Goal: Information Seeking & Learning: Compare options

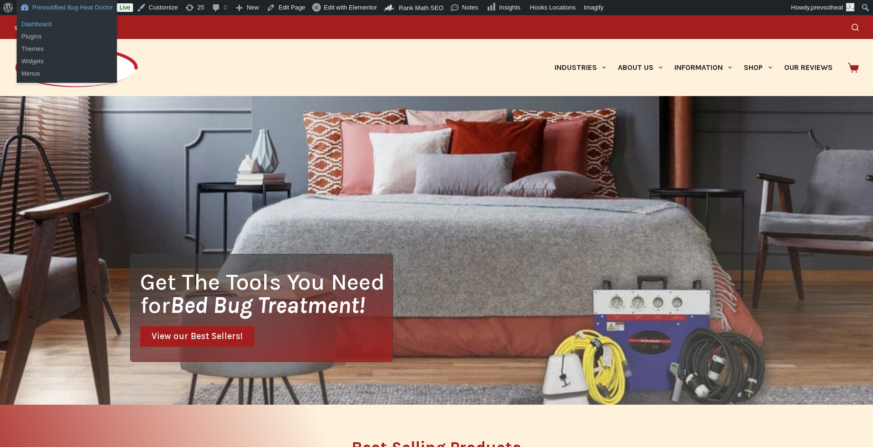
click at [36, 24] on link "Dashboard" at bounding box center [67, 24] width 100 height 12
click at [43, 23] on link "Dashboard" at bounding box center [67, 24] width 100 height 12
click at [49, 23] on link "Dashboard" at bounding box center [67, 24] width 100 height 12
click at [43, 24] on link "Dashboard" at bounding box center [67, 24] width 100 height 12
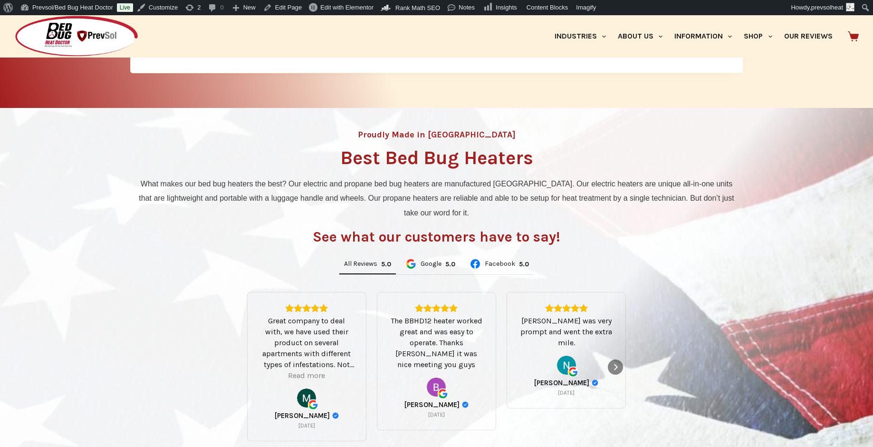
scroll to position [132, 0]
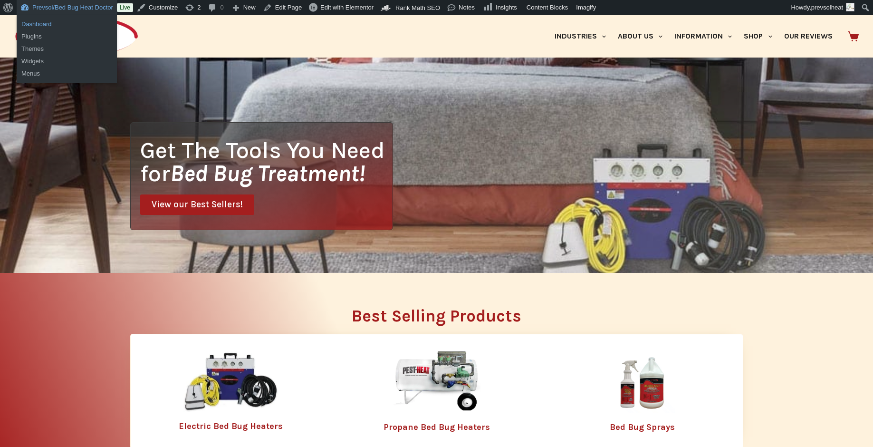
click at [46, 23] on link "Dashboard" at bounding box center [67, 24] width 100 height 12
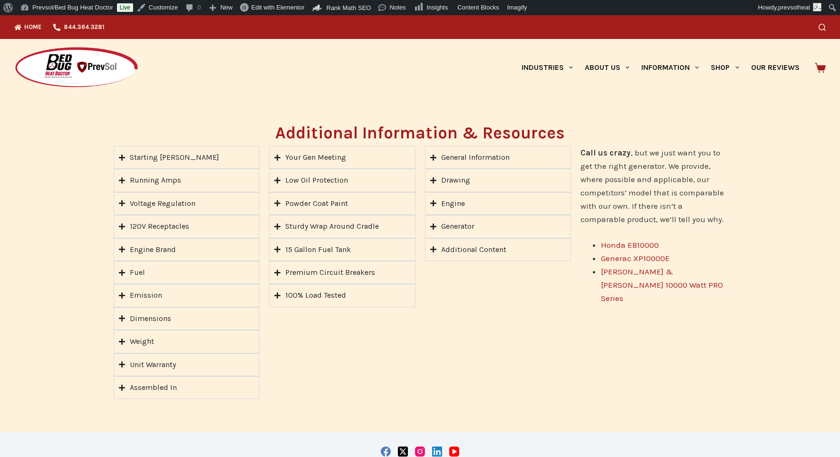
click at [325, 157] on div "Your Gen Meeting" at bounding box center [315, 157] width 61 height 12
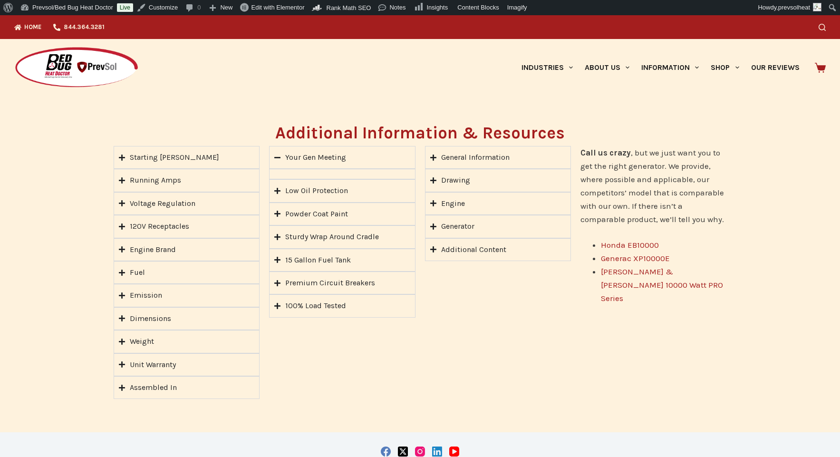
click at [325, 157] on div "Your Gen Meeting" at bounding box center [315, 157] width 61 height 12
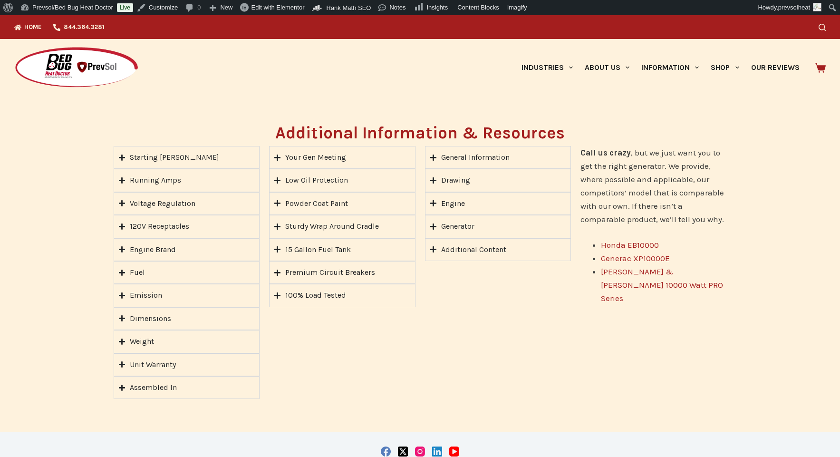
click at [86, 66] on img at bounding box center [76, 68] width 125 height 42
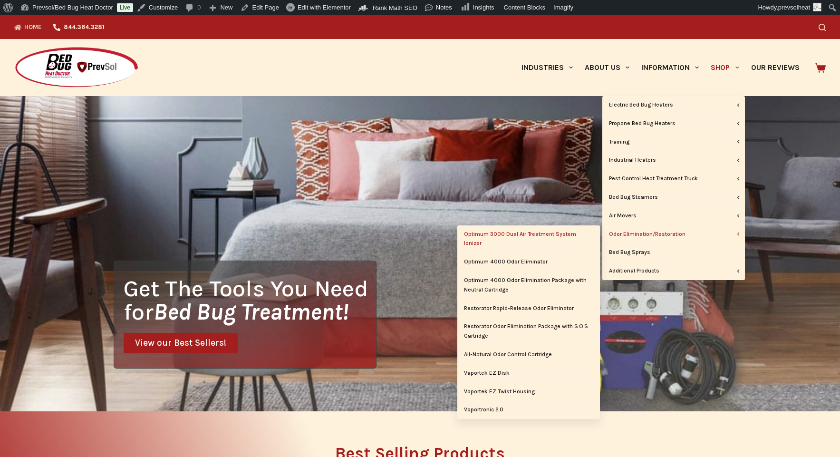
click at [512, 236] on link "Optimum 3000 Dual Air Treatment System Ionizer" at bounding box center [528, 239] width 143 height 28
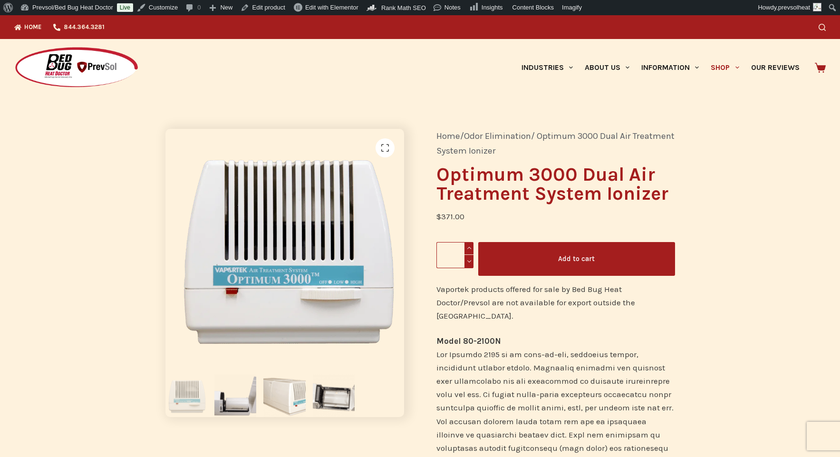
click at [88, 72] on img at bounding box center [76, 68] width 125 height 42
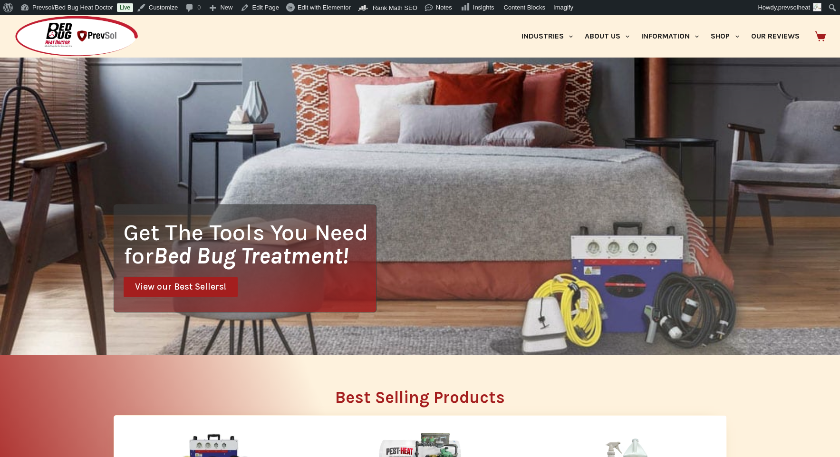
scroll to position [202, 0]
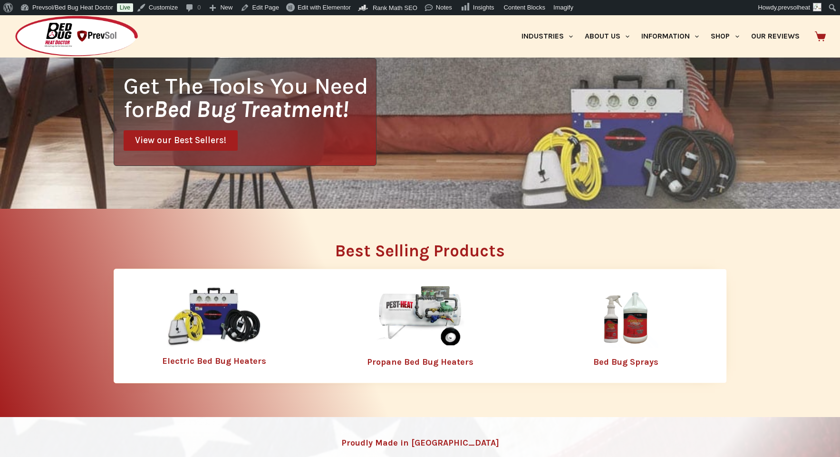
click at [205, 319] on img at bounding box center [214, 316] width 95 height 61
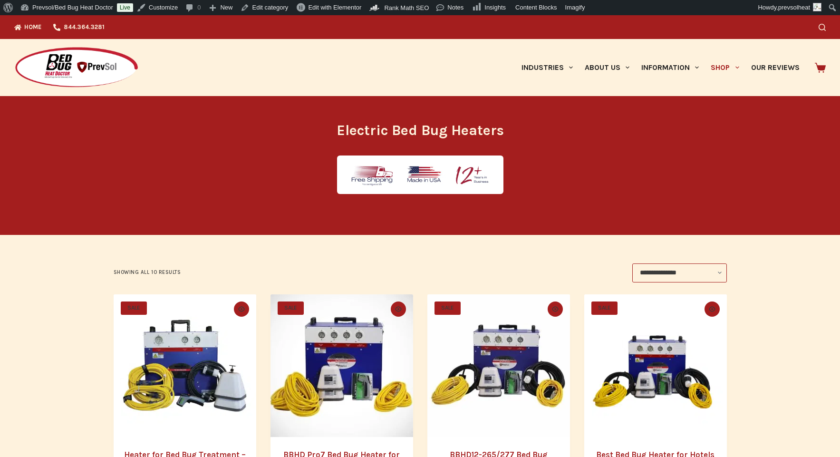
click at [218, 362] on img "Heater for Bed Bug Treatment - BBHD8" at bounding box center [185, 365] width 143 height 143
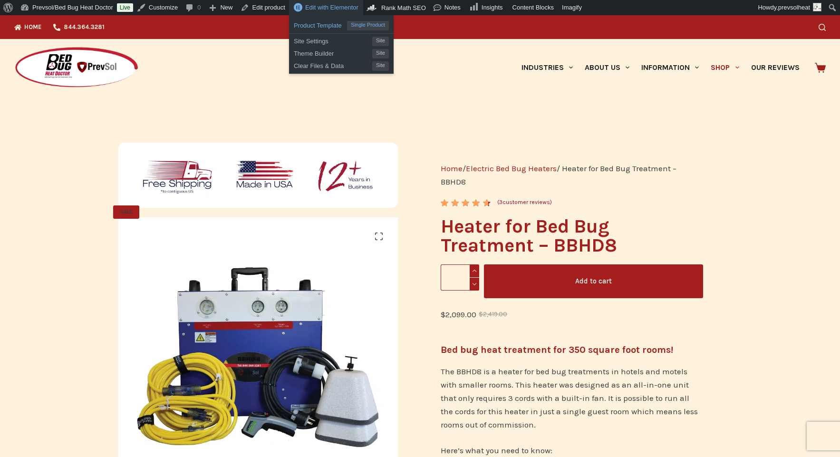
click at [333, 26] on span "Product Template" at bounding box center [320, 24] width 53 height 12
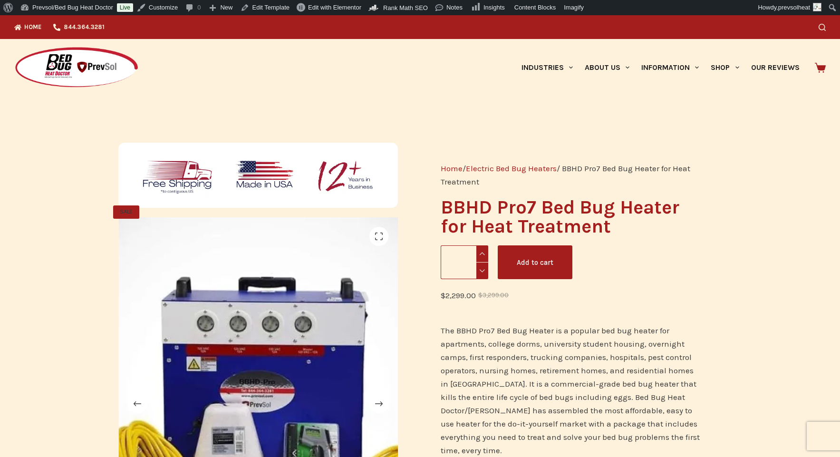
click at [96, 79] on img at bounding box center [76, 68] width 125 height 42
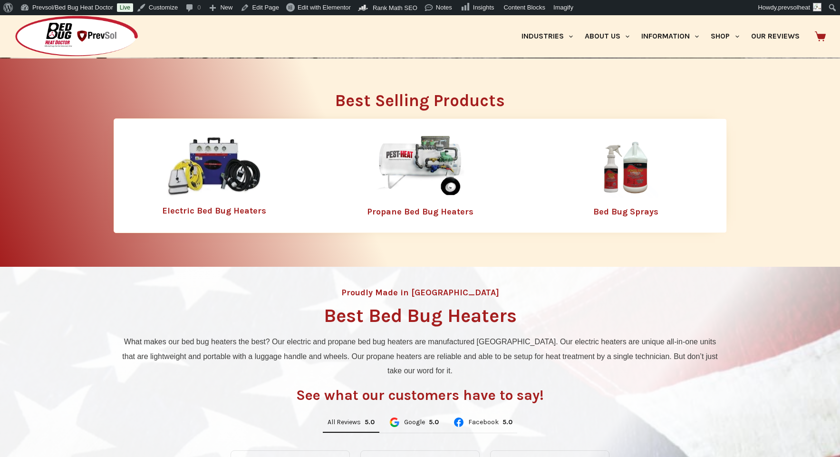
scroll to position [354, 0]
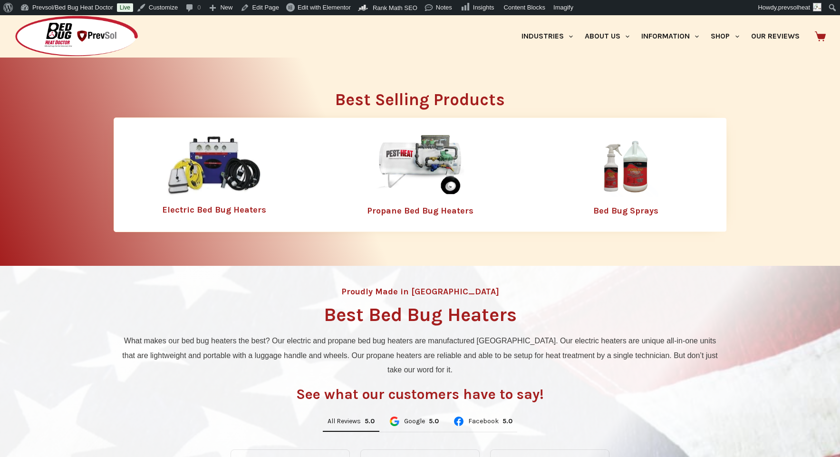
click at [214, 159] on img at bounding box center [214, 165] width 95 height 61
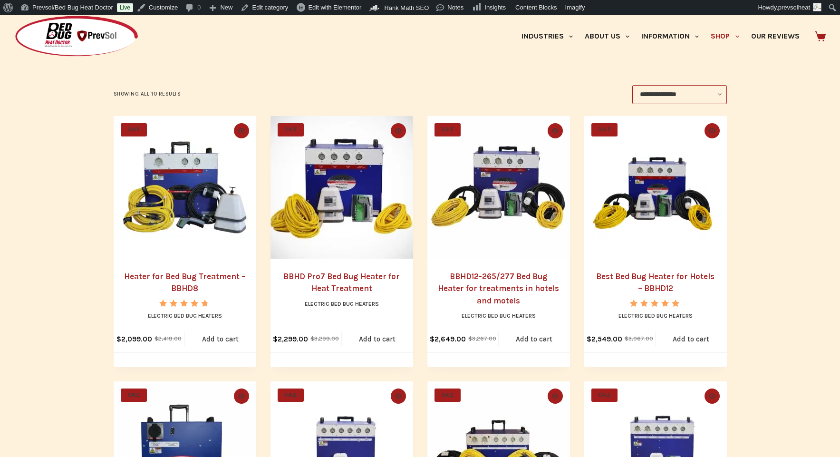
scroll to position [179, 0]
click at [177, 197] on img "Heater for Bed Bug Treatment - BBHD8" at bounding box center [185, 186] width 143 height 143
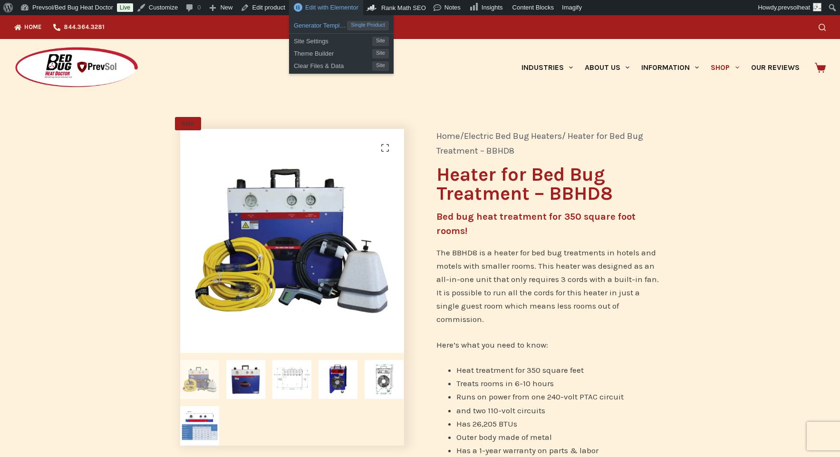
click at [318, 25] on span "Generator Template 12kw" at bounding box center [320, 24] width 53 height 12
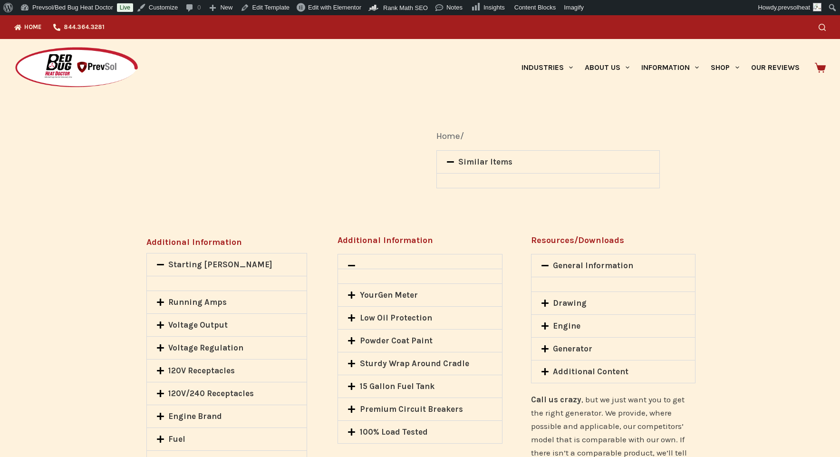
click at [87, 66] on img at bounding box center [76, 68] width 125 height 42
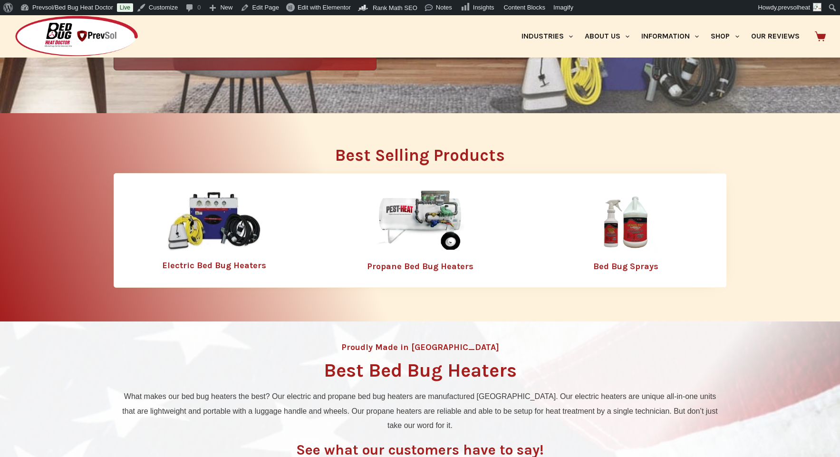
scroll to position [316, 0]
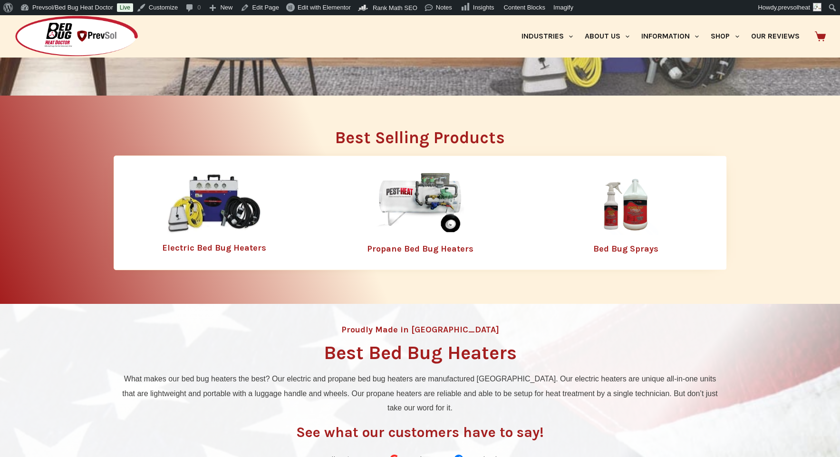
click at [213, 204] on img at bounding box center [214, 203] width 95 height 61
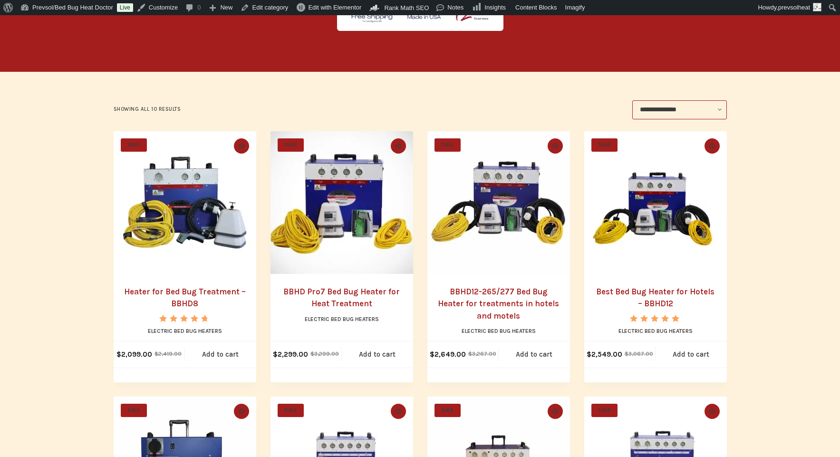
scroll to position [167, 0]
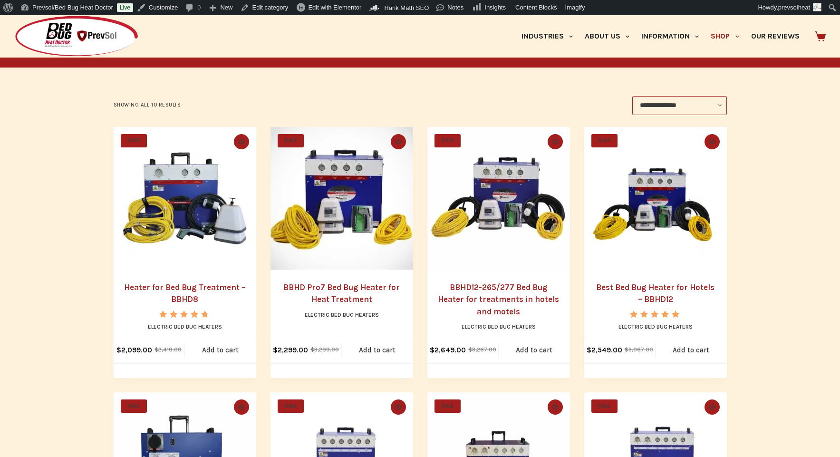
click at [184, 294] on link "Heater for Bed Bug Treatment – BBHD8" at bounding box center [185, 293] width 122 height 22
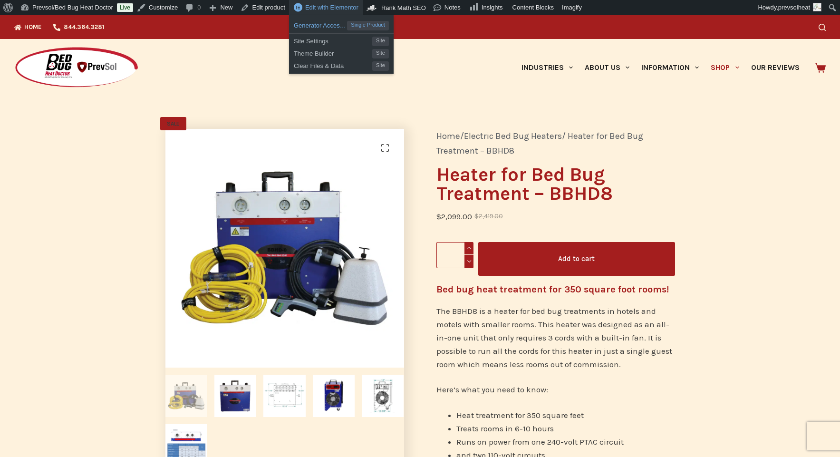
click at [332, 27] on span "Generator Accessory" at bounding box center [320, 24] width 53 height 12
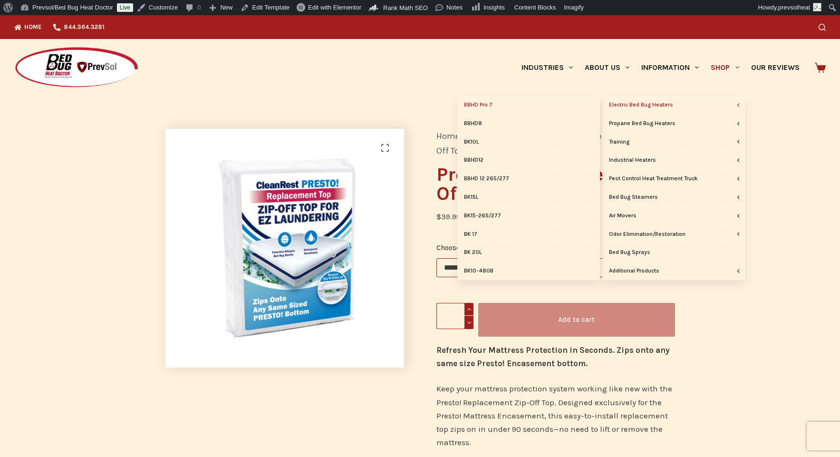
click at [480, 106] on link "BBHD Pro 7" at bounding box center [528, 105] width 143 height 18
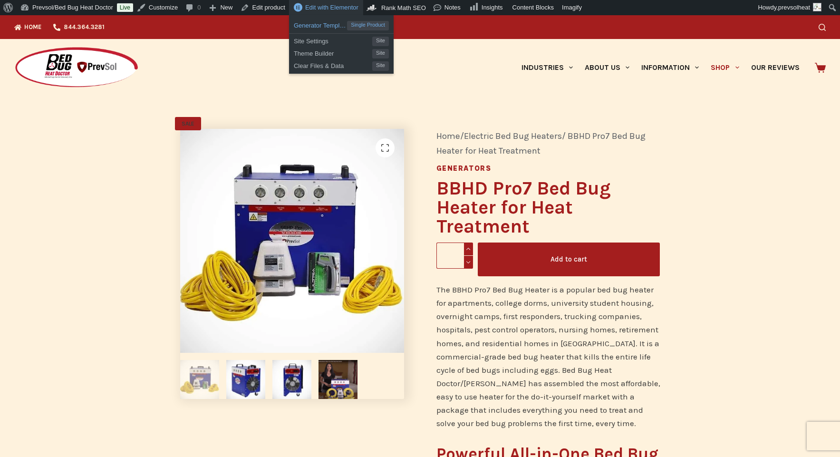
click at [333, 25] on span "Generator Template 10kw" at bounding box center [320, 24] width 53 height 12
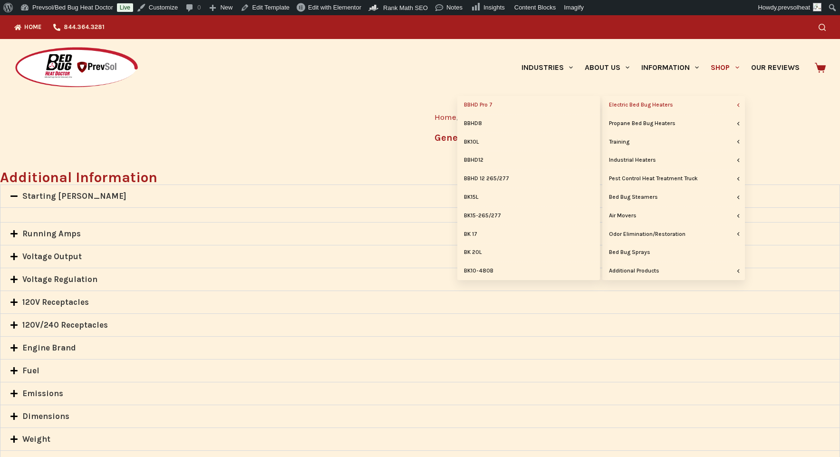
click at [489, 103] on link "BBHD Pro 7" at bounding box center [528, 105] width 143 height 18
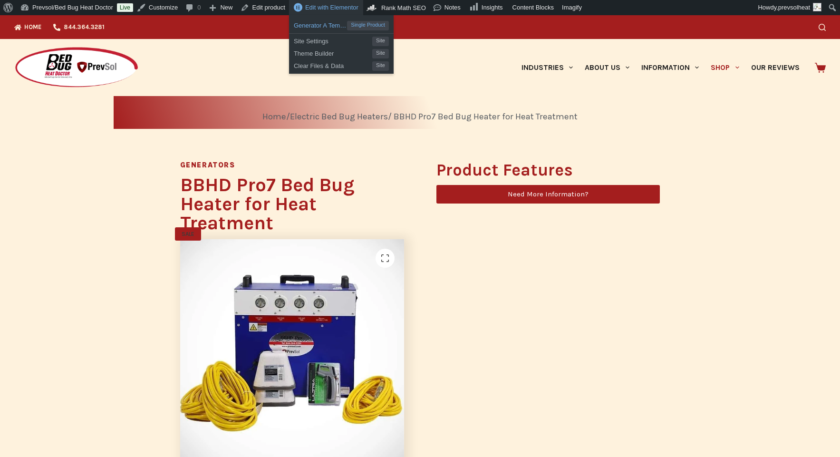
click at [333, 25] on span "Generator A Template" at bounding box center [320, 24] width 53 height 12
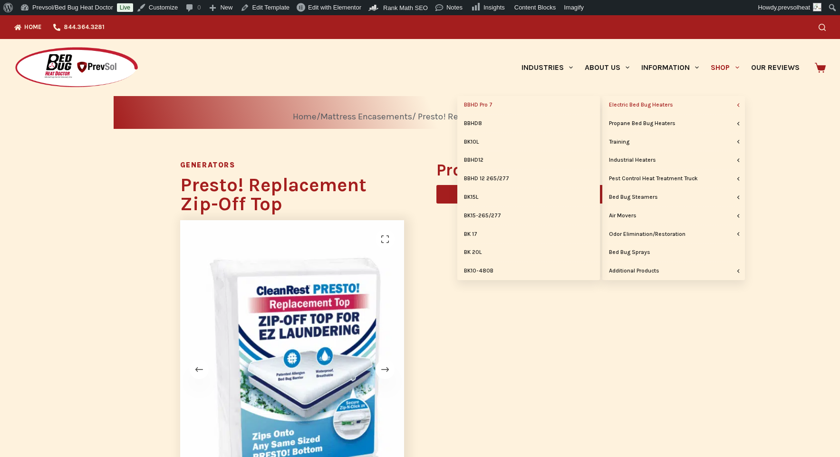
click at [472, 102] on link "BBHD Pro 7" at bounding box center [528, 105] width 143 height 18
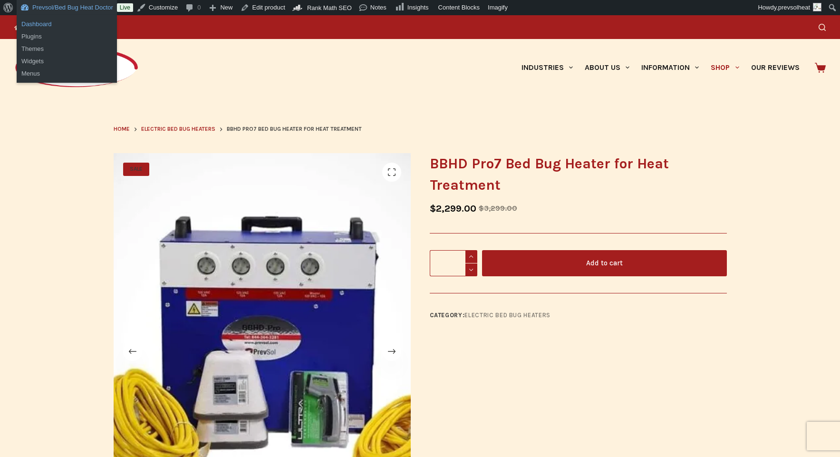
click at [42, 24] on link "Dashboard" at bounding box center [67, 24] width 100 height 12
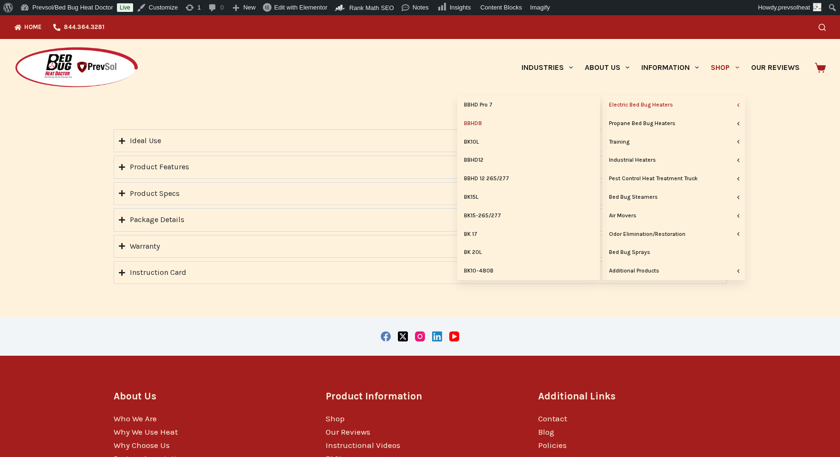
click at [475, 121] on link "BBHD8" at bounding box center [528, 124] width 143 height 18
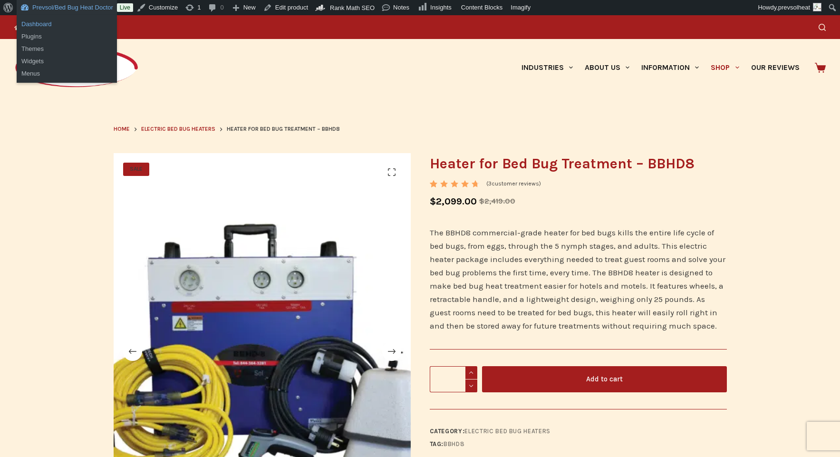
click at [40, 23] on link "Dashboard" at bounding box center [67, 24] width 100 height 12
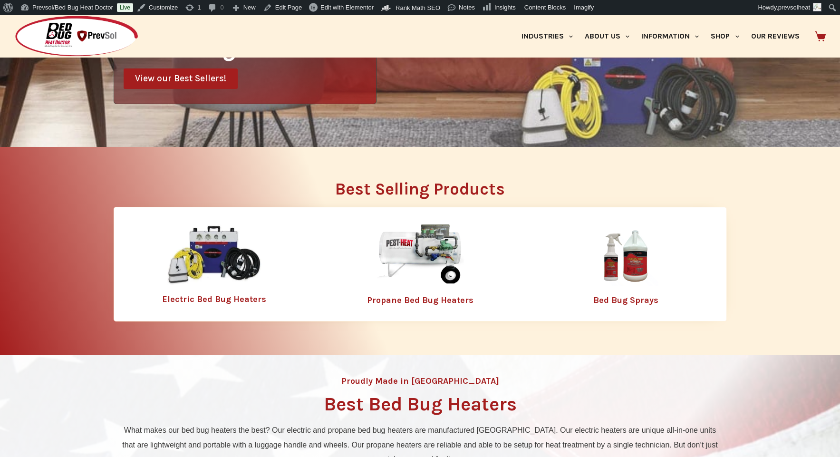
scroll to position [265, 0]
click at [221, 259] on img at bounding box center [214, 254] width 95 height 61
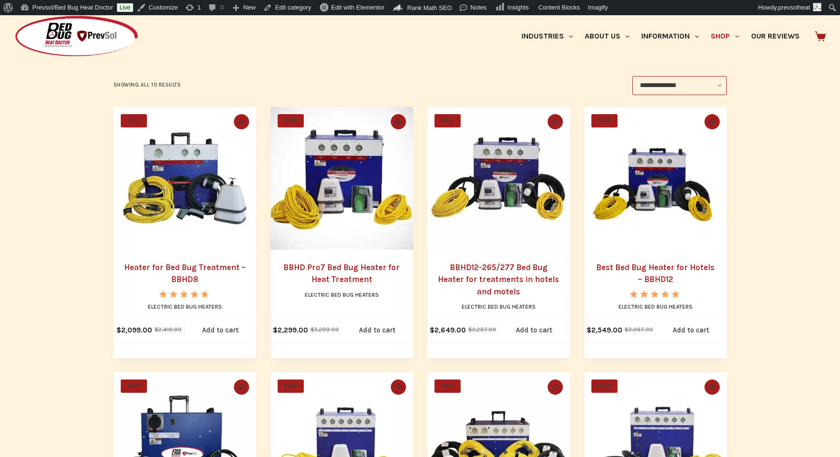
click at [168, 193] on img "Heater for Bed Bug Treatment - BBHD8" at bounding box center [185, 178] width 143 height 143
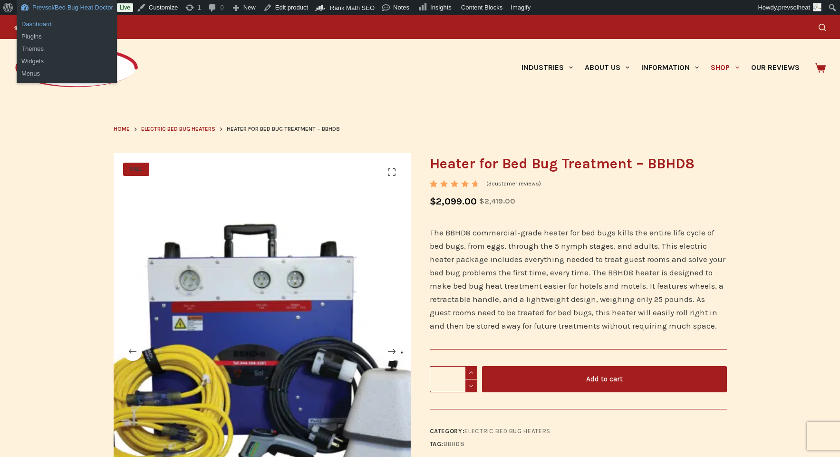
click at [47, 26] on link "Dashboard" at bounding box center [67, 24] width 100 height 12
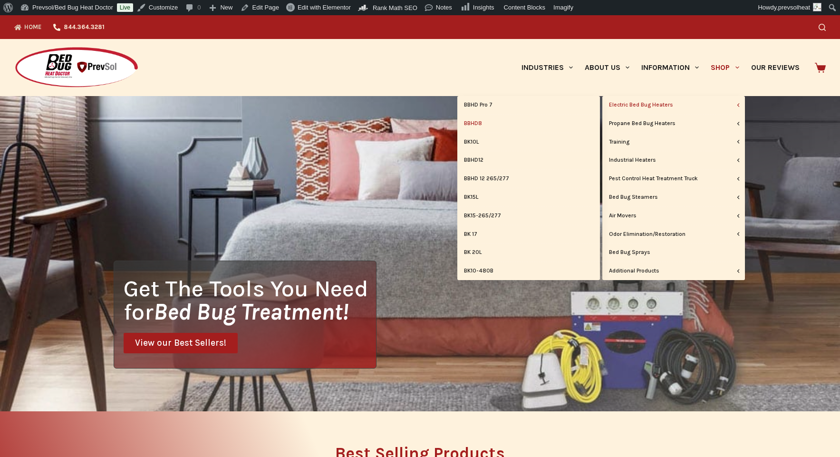
click at [472, 122] on link "BBHD8" at bounding box center [528, 124] width 143 height 18
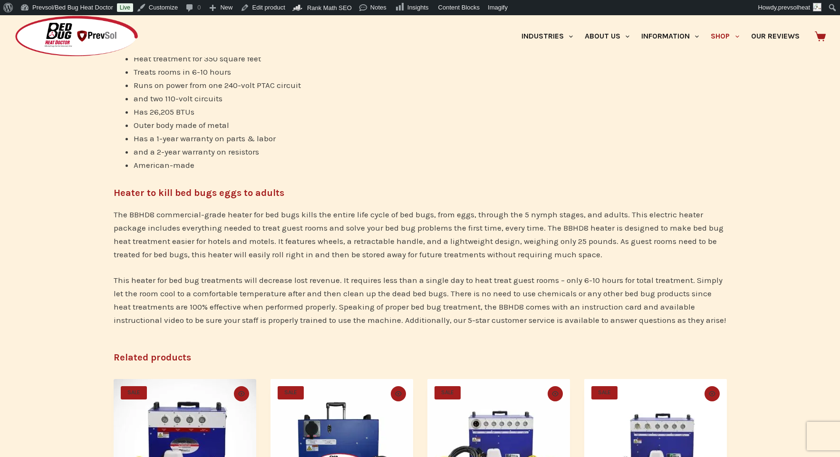
scroll to position [577, 0]
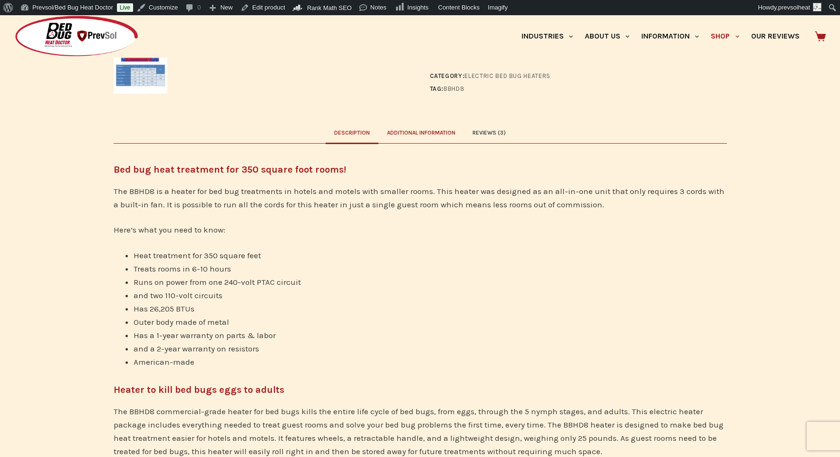
click at [420, 127] on link "Additional information" at bounding box center [421, 132] width 86 height 20
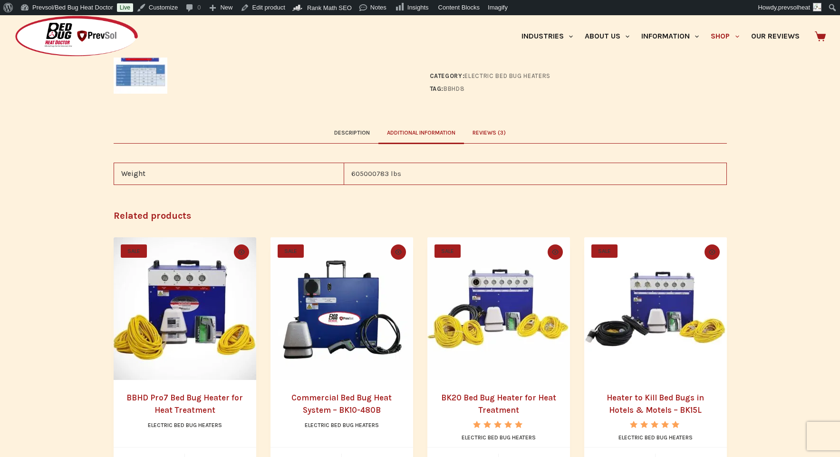
click at [498, 132] on link "Reviews (3)" at bounding box center [489, 132] width 50 height 20
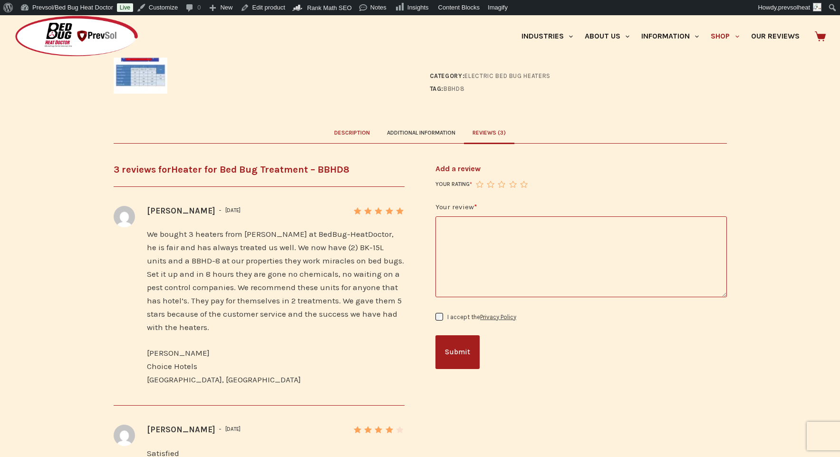
click at [355, 133] on link "Description" at bounding box center [352, 132] width 53 height 20
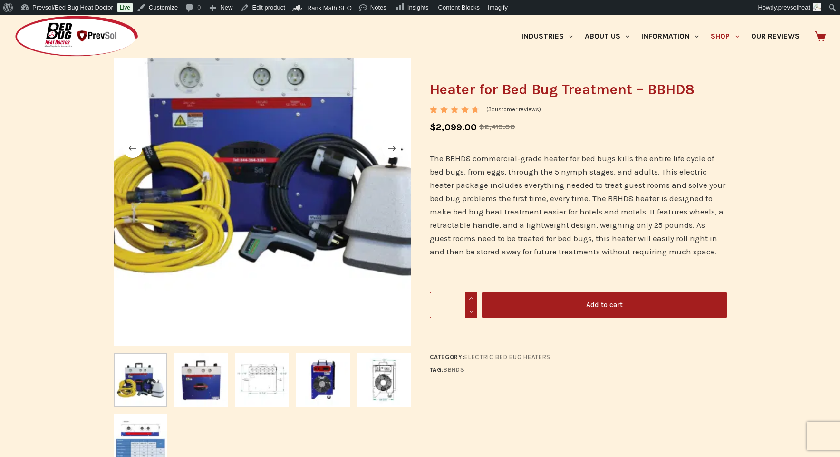
scroll to position [154, 0]
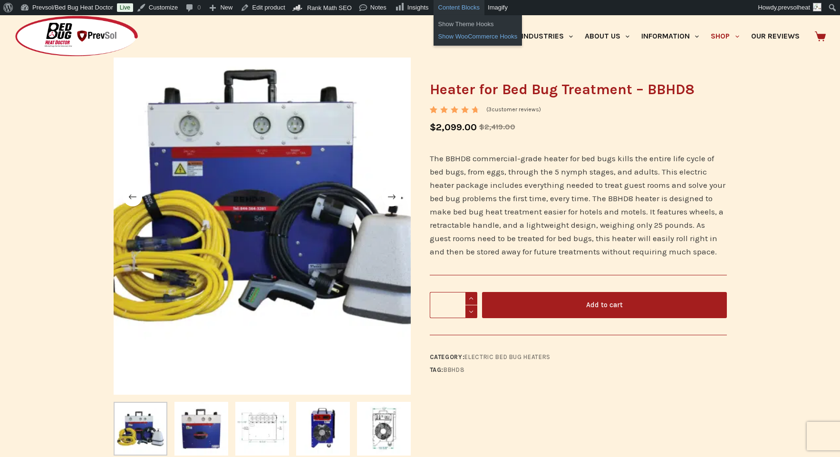
click at [472, 38] on link "Show WooCommerce Hooks" at bounding box center [477, 36] width 89 height 12
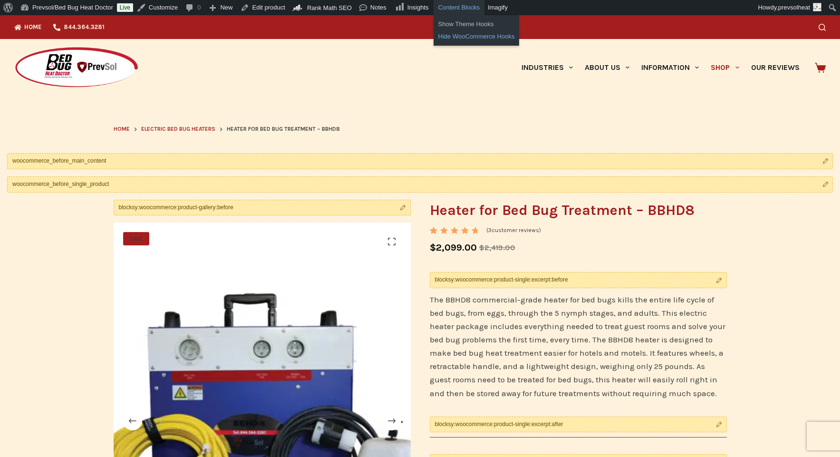
click at [469, 35] on link "Hide WooCommerce Hooks" at bounding box center [476, 36] width 86 height 12
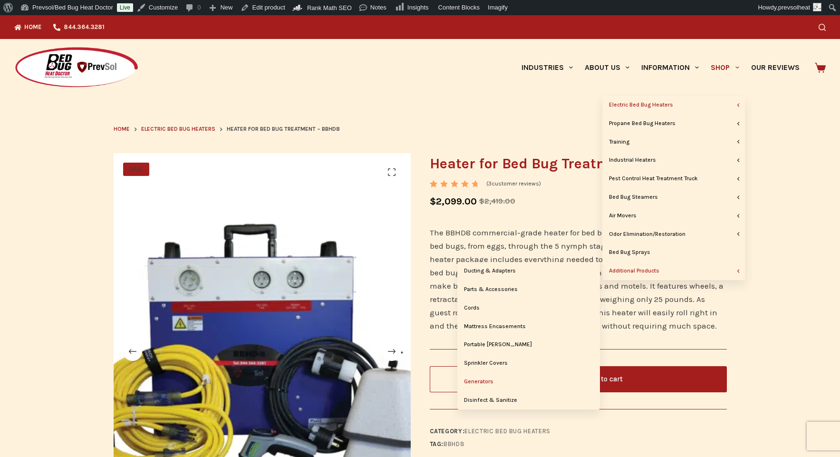
click at [485, 380] on link "Generators" at bounding box center [528, 382] width 143 height 18
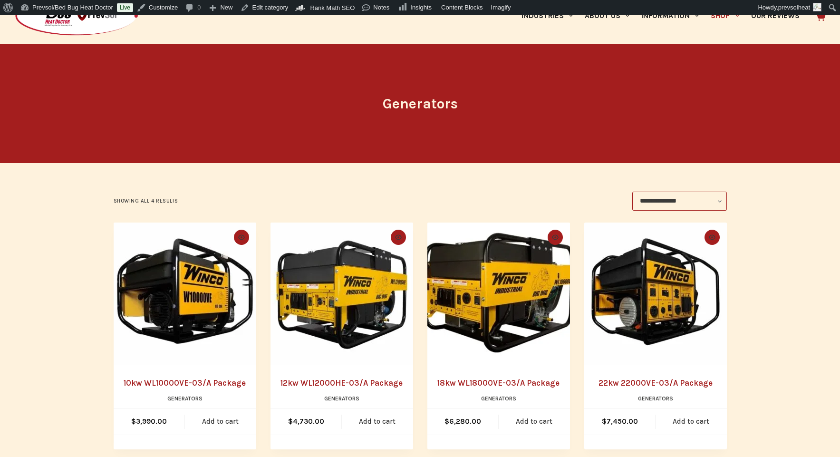
scroll to position [106, 0]
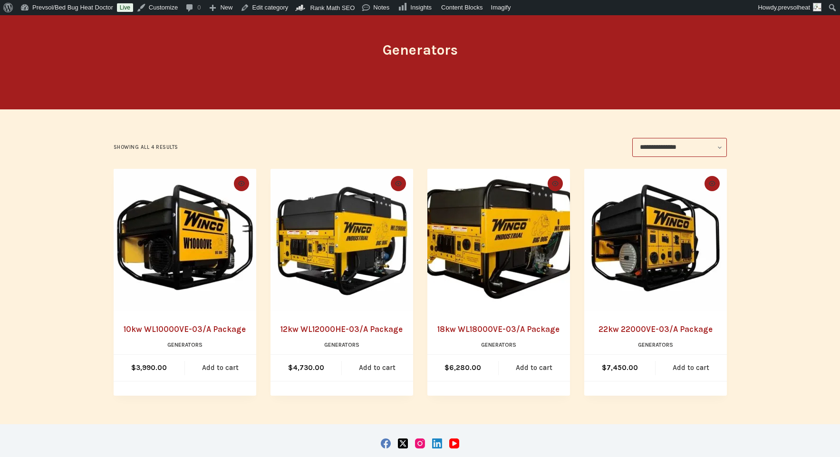
click at [185, 331] on link "10kw WL10000VE-03/A Package" at bounding box center [185, 329] width 122 height 10
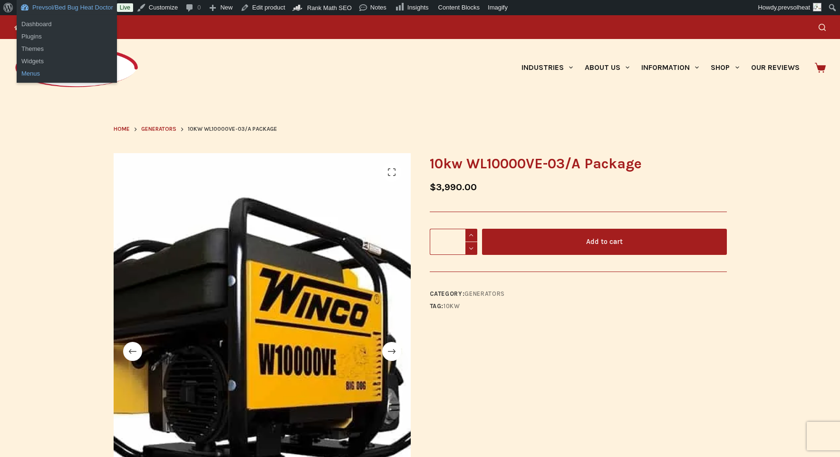
click at [36, 73] on link "Menus" at bounding box center [67, 73] width 100 height 12
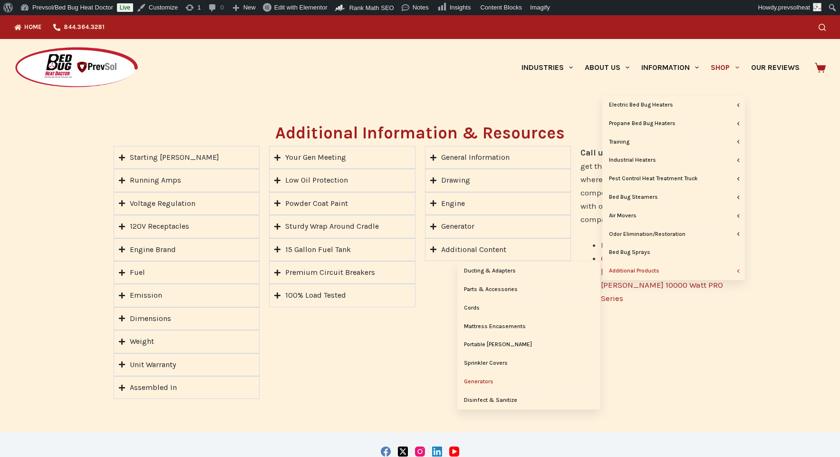
click at [487, 381] on link "Generators" at bounding box center [528, 382] width 143 height 18
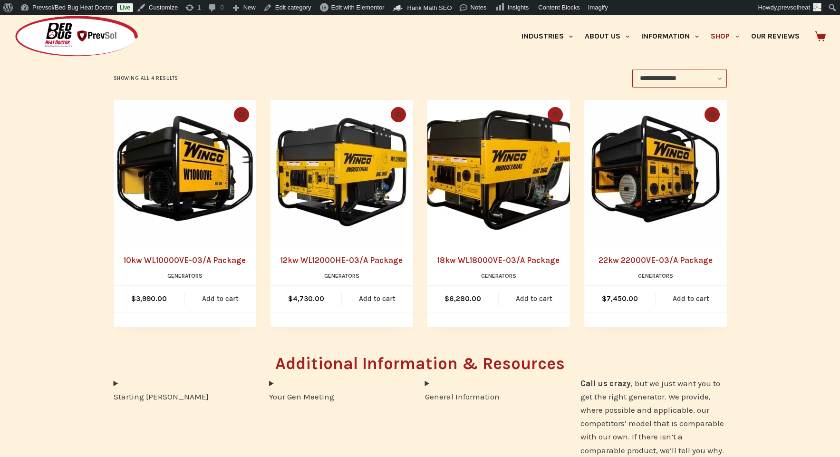
scroll to position [177, 0]
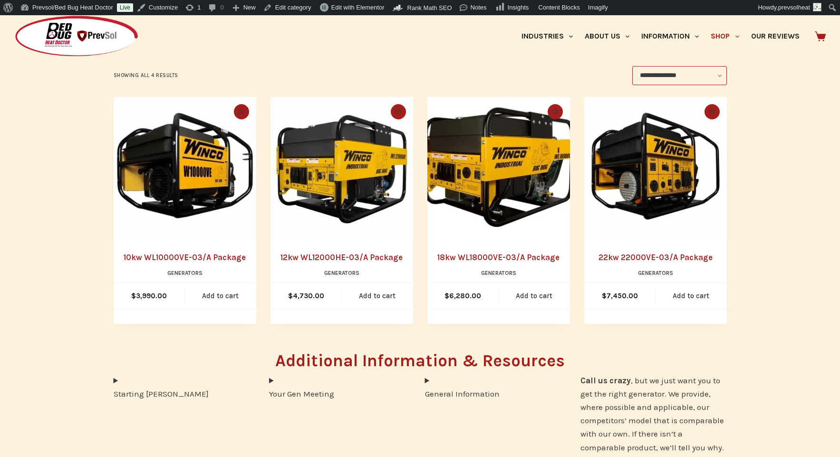
click at [172, 256] on link "10kw WL10000VE-03/A Package" at bounding box center [185, 257] width 122 height 10
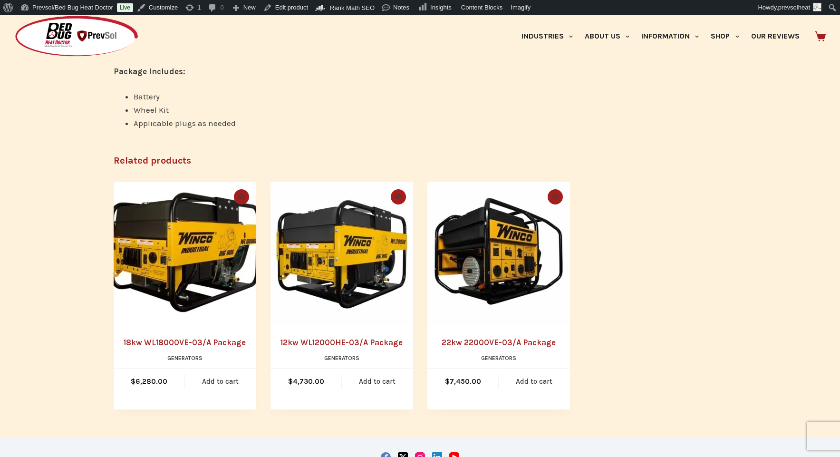
scroll to position [452, 0]
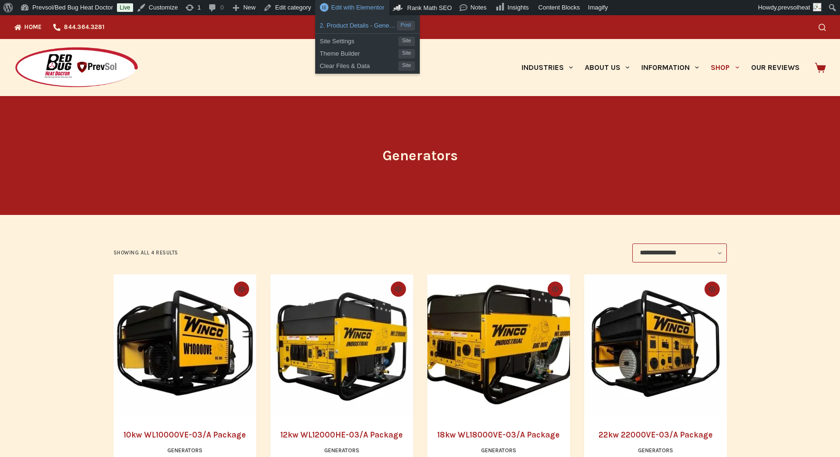
click at [365, 26] on span "2. Product Details - Generators" at bounding box center [358, 24] width 77 height 12
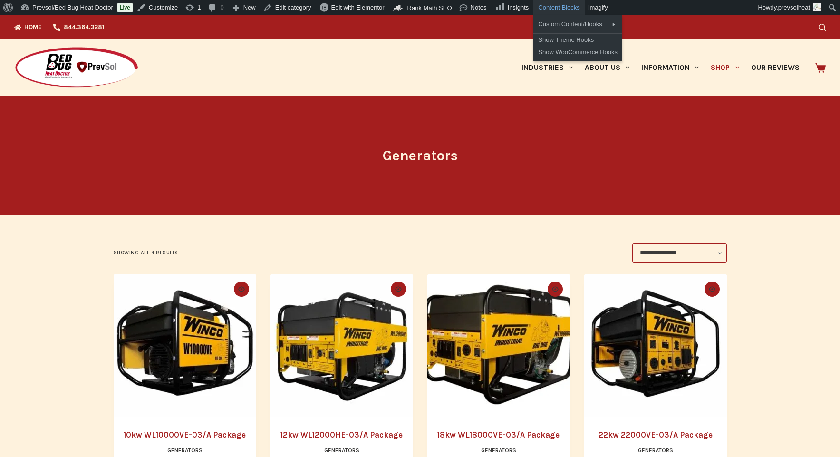
click at [574, 8] on div "Content Blocks" at bounding box center [558, 7] width 51 height 15
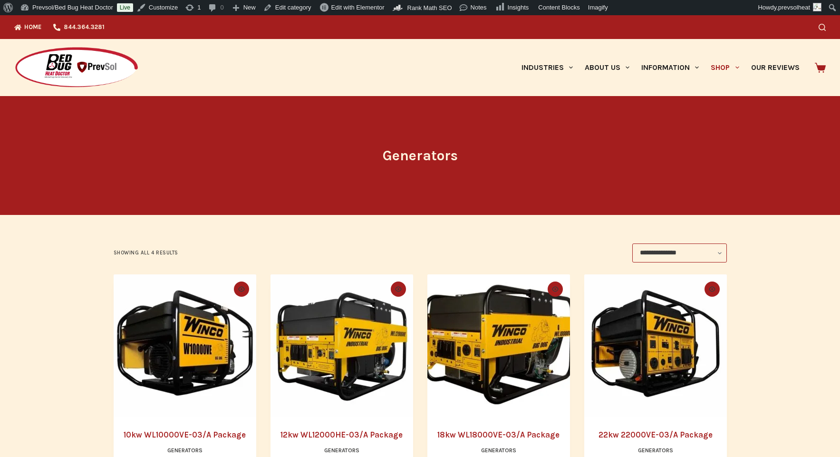
click at [277, 67] on div at bounding box center [170, 67] width 313 height 57
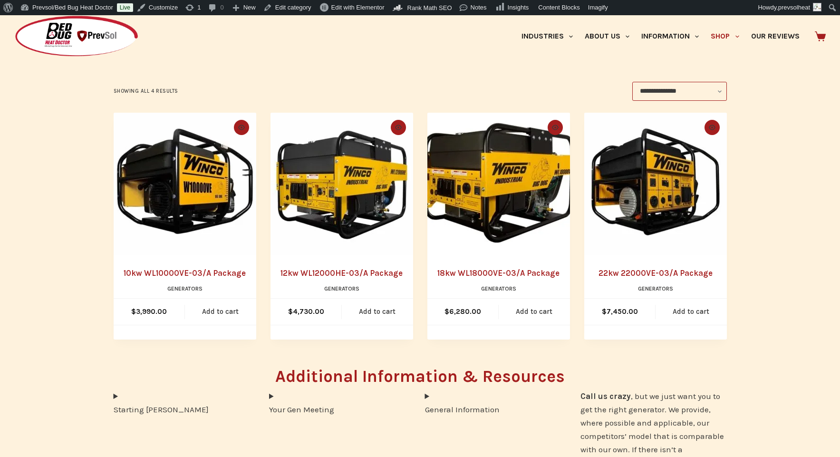
scroll to position [164, 0]
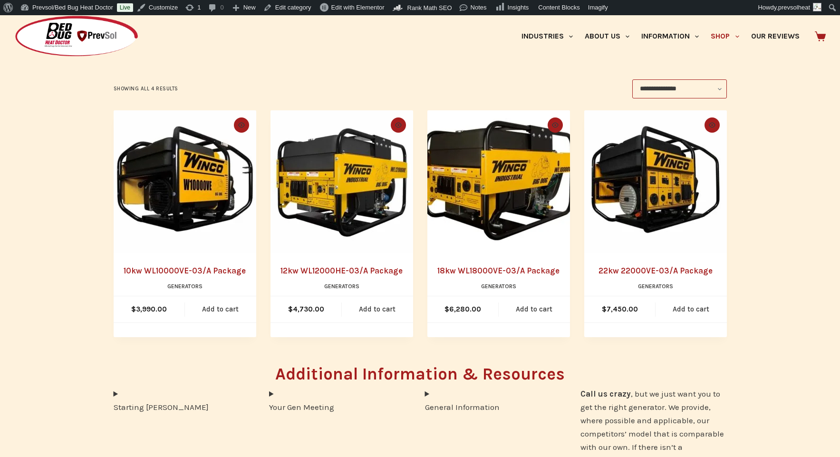
click at [183, 212] on img "10kw WL10000VE-03/A Package" at bounding box center [185, 181] width 143 height 143
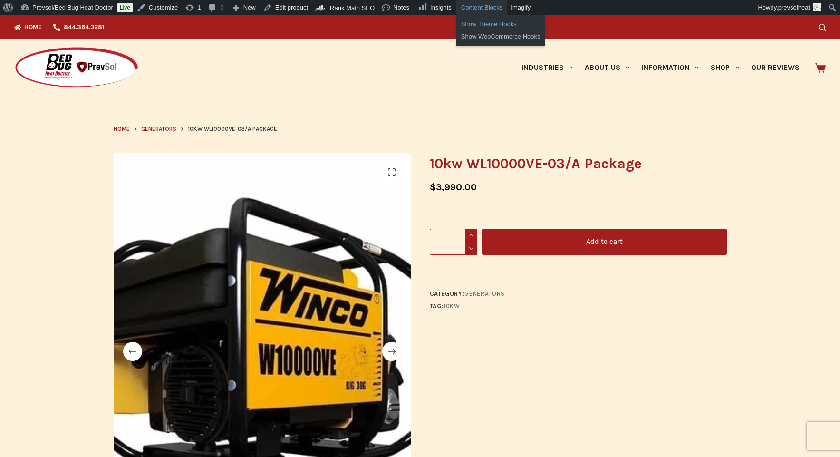
click at [503, 25] on link "Show Theme Hooks" at bounding box center [500, 24] width 89 height 12
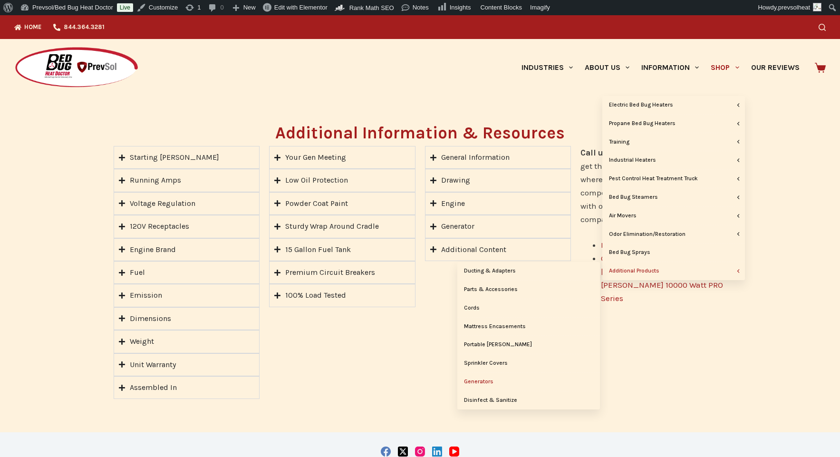
click at [485, 383] on link "Generators" at bounding box center [528, 382] width 143 height 18
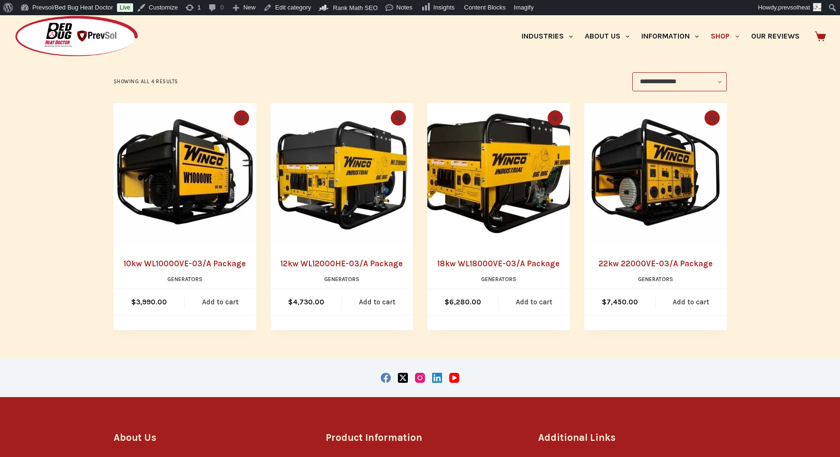
scroll to position [171, 0]
click at [203, 261] on link "10kw WL10000VE-03/A Package" at bounding box center [185, 264] width 122 height 10
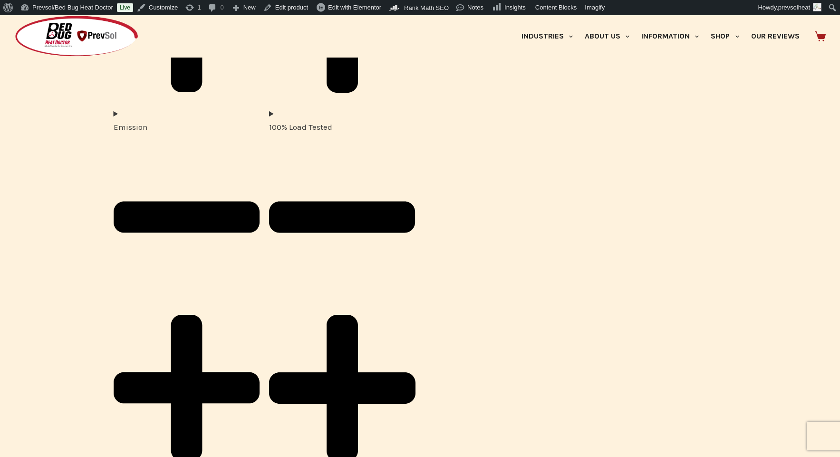
scroll to position [3370, 0]
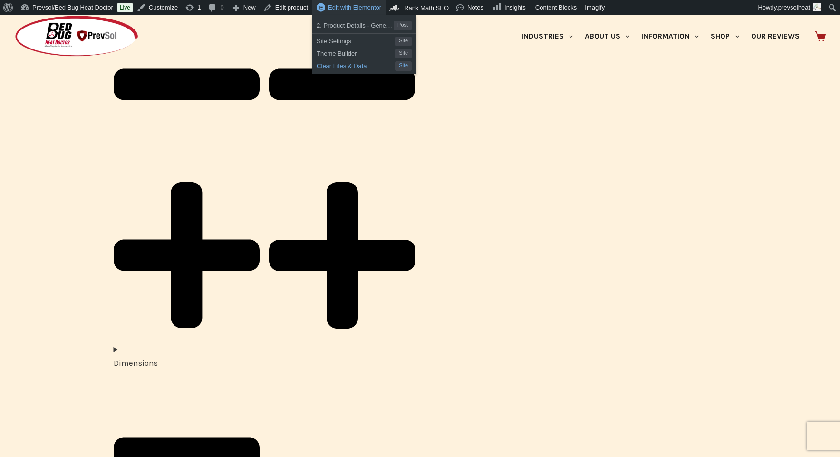
click at [355, 65] on span "Clear Files & Data" at bounding box center [356, 64] width 78 height 12
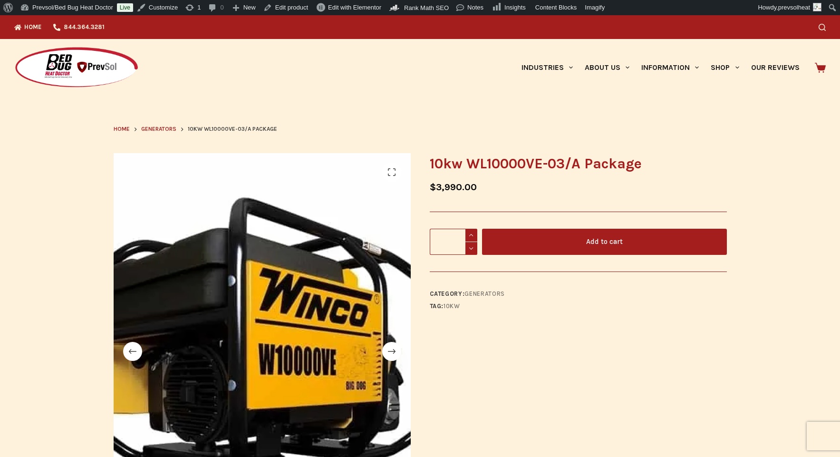
click at [170, 130] on span "Generators" at bounding box center [158, 128] width 35 height 7
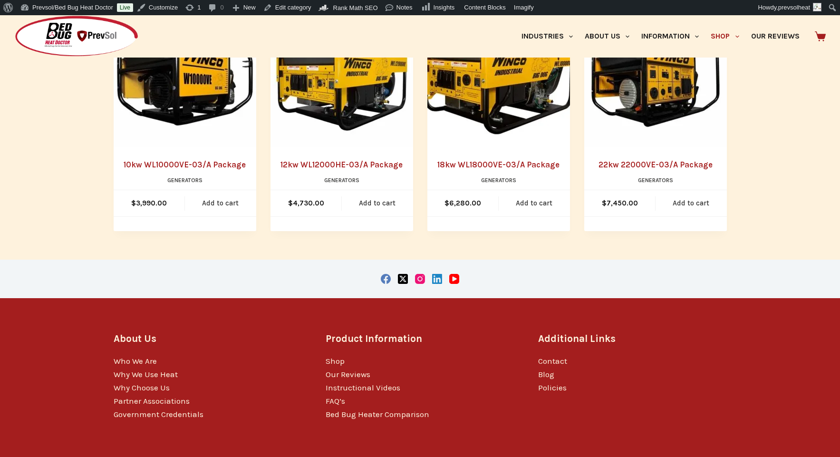
click at [499, 160] on link "18kw WL18000VE-03/A Package" at bounding box center [498, 165] width 122 height 10
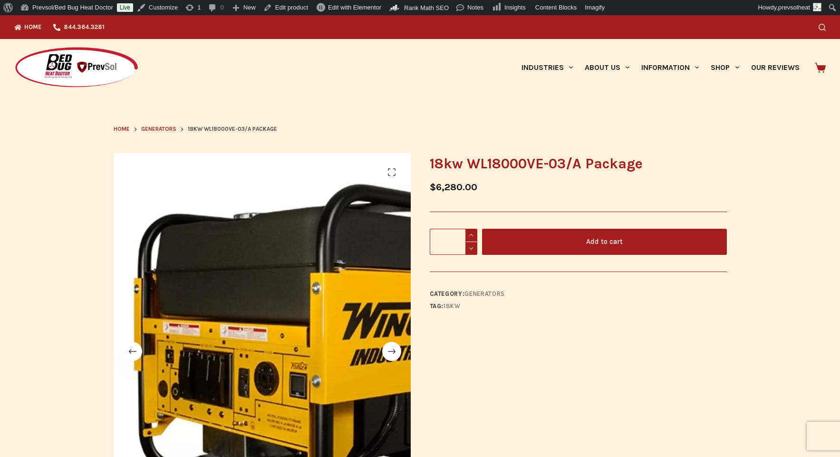
click at [75, 65] on img at bounding box center [76, 68] width 125 height 42
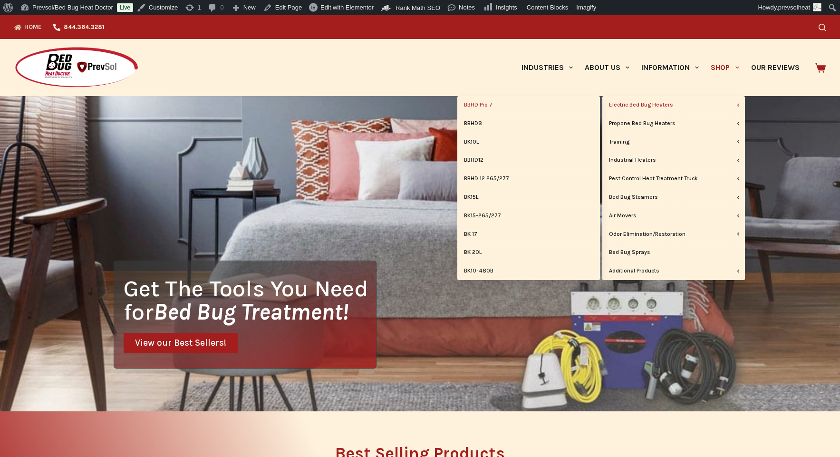
click at [483, 104] on link "BBHD Pro 7" at bounding box center [528, 105] width 143 height 18
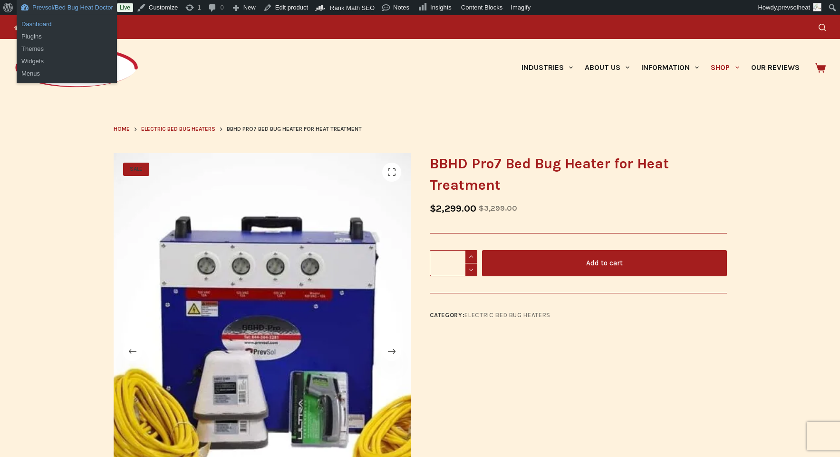
click at [49, 23] on link "Dashboard" at bounding box center [67, 24] width 100 height 12
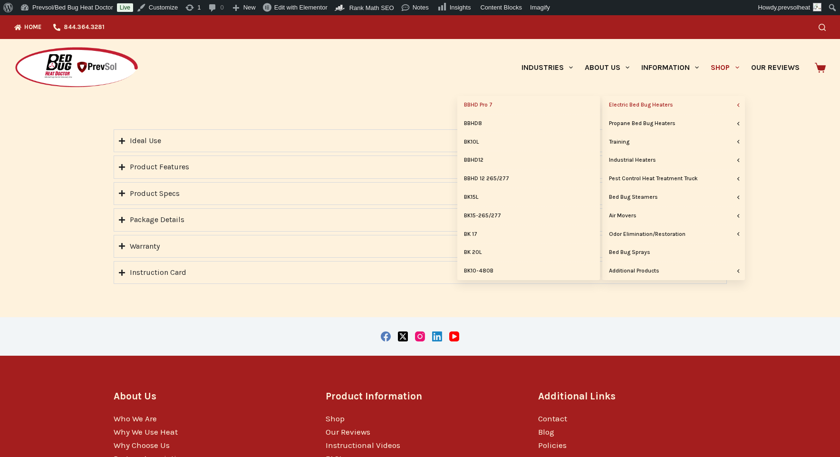
click at [499, 107] on link "BBHD Pro 7" at bounding box center [528, 105] width 143 height 18
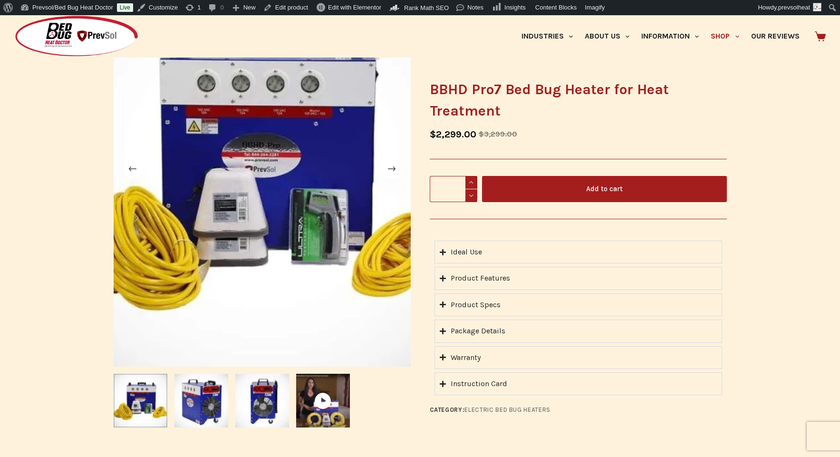
scroll to position [181, 0]
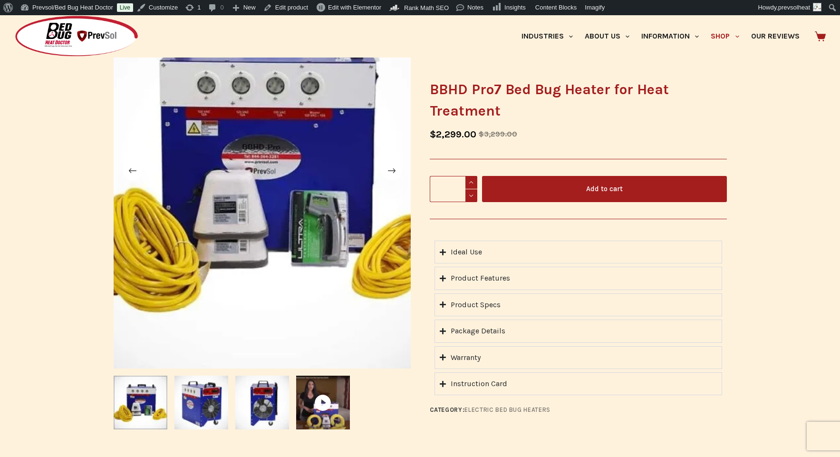
click at [483, 253] on summary "Ideal Use" at bounding box center [578, 251] width 288 height 23
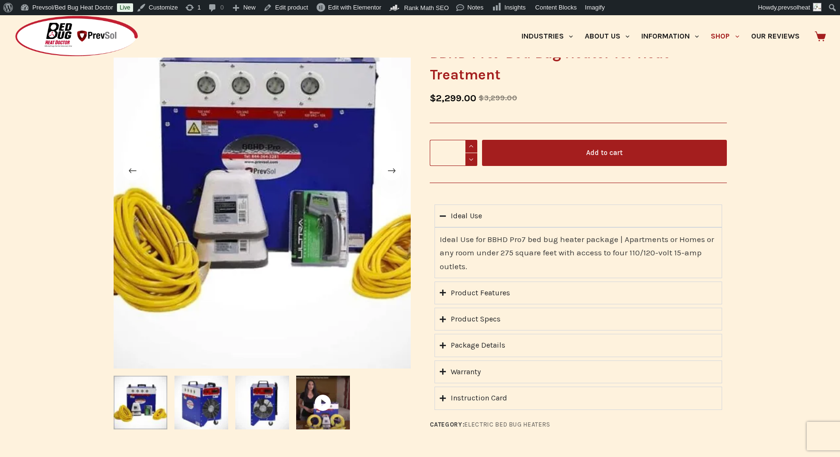
click at [486, 219] on summary "Ideal Use" at bounding box center [578, 215] width 288 height 23
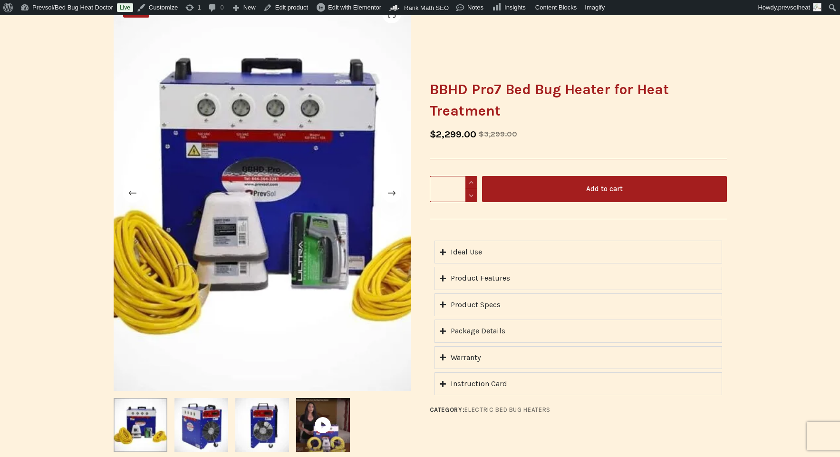
scroll to position [98, 0]
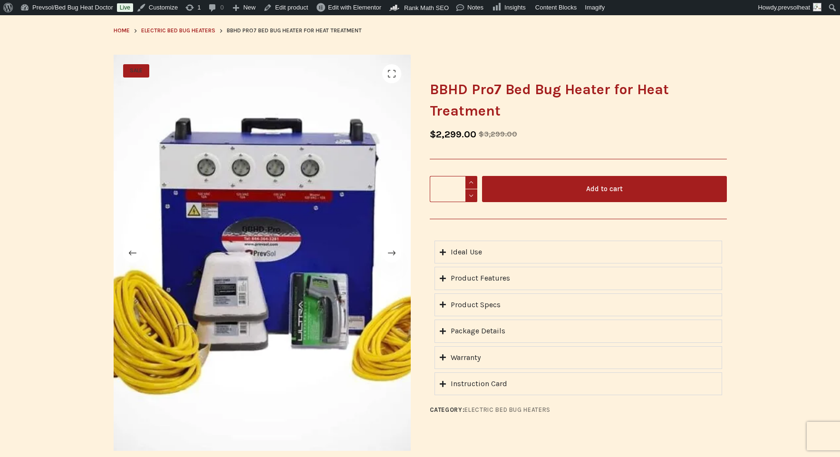
click at [533, 251] on summary "Ideal Use" at bounding box center [578, 251] width 288 height 23
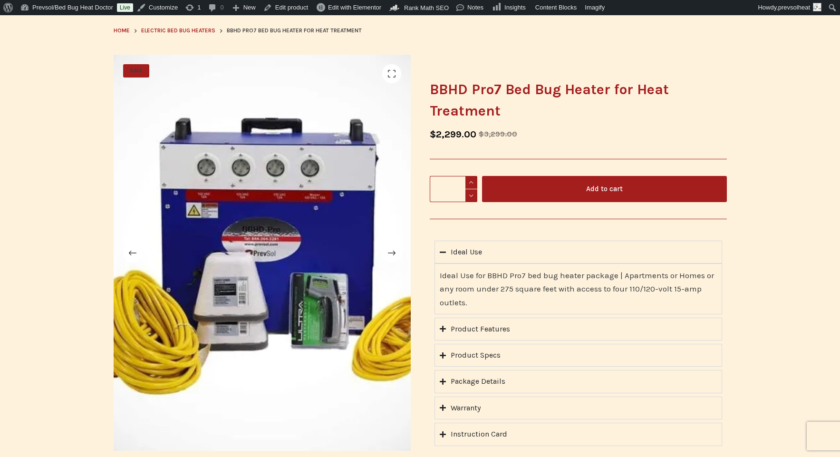
click at [533, 251] on summary "Ideal Use" at bounding box center [578, 251] width 288 height 23
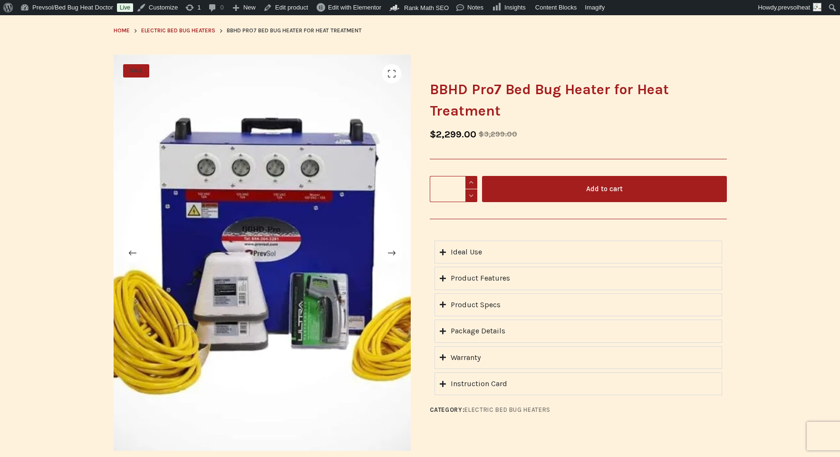
click at [536, 285] on summary "Product Features" at bounding box center [578, 278] width 288 height 23
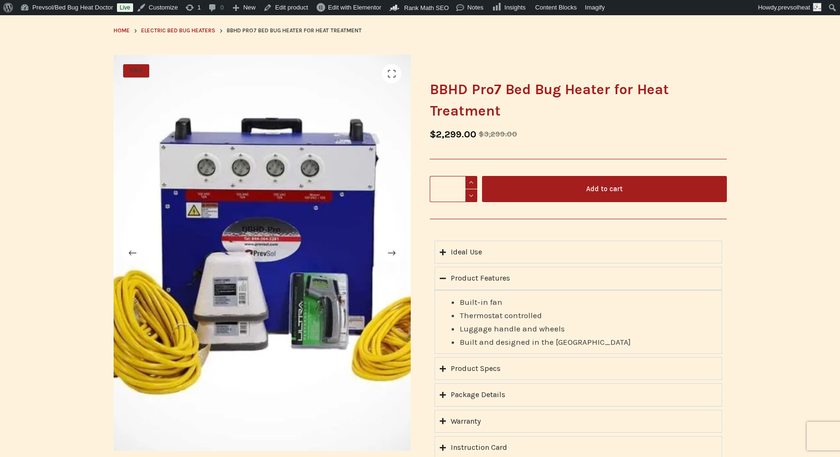
click at [536, 285] on summary "Product Features" at bounding box center [578, 278] width 288 height 23
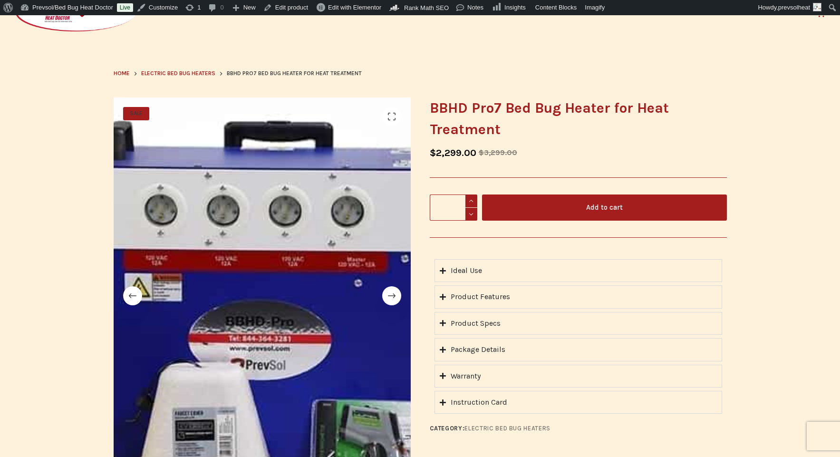
scroll to position [0, 0]
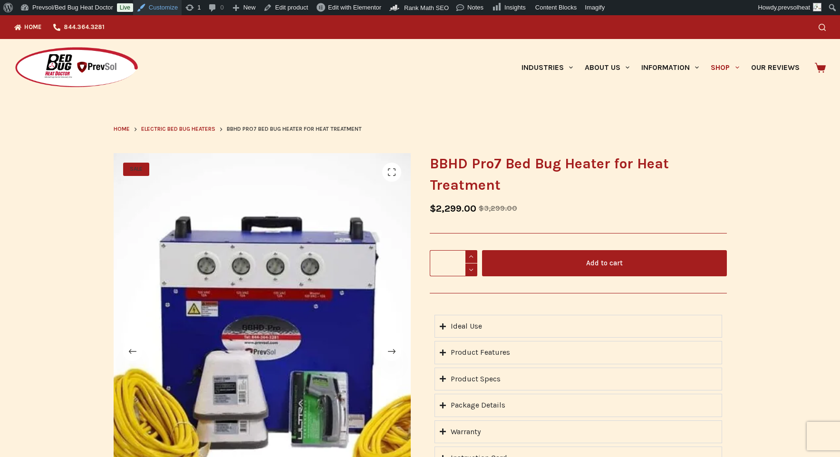
click at [169, 7] on link "Customize" at bounding box center [157, 7] width 48 height 15
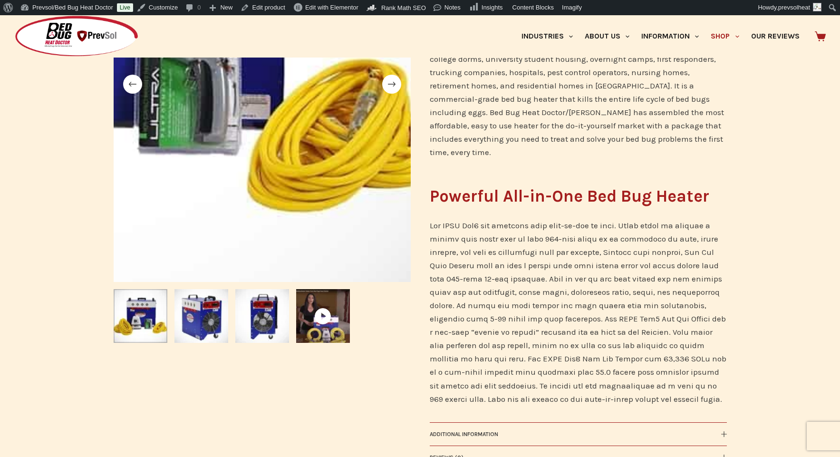
scroll to position [269, 0]
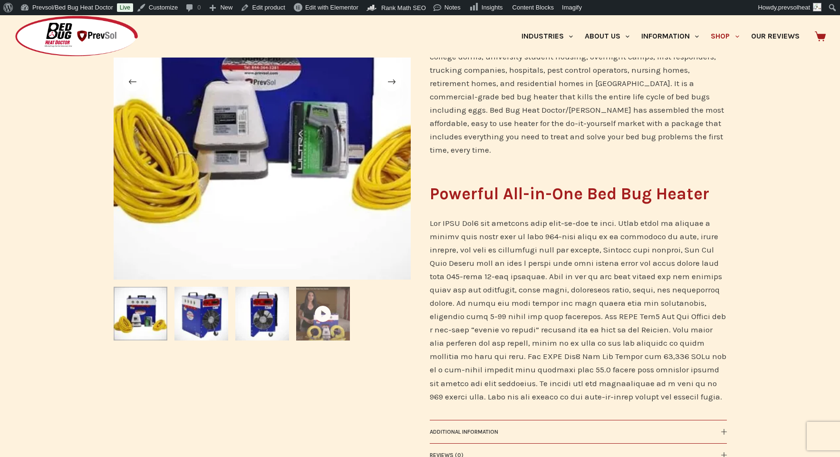
click at [336, 315] on span at bounding box center [323, 314] width 54 height 54
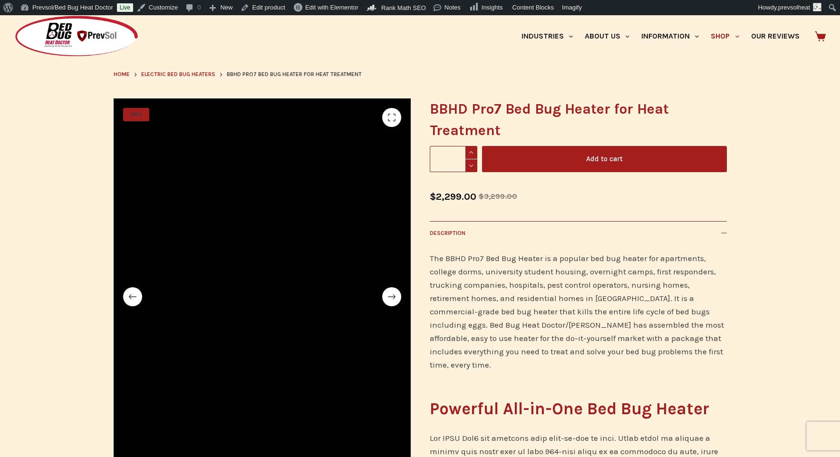
scroll to position [185, 0]
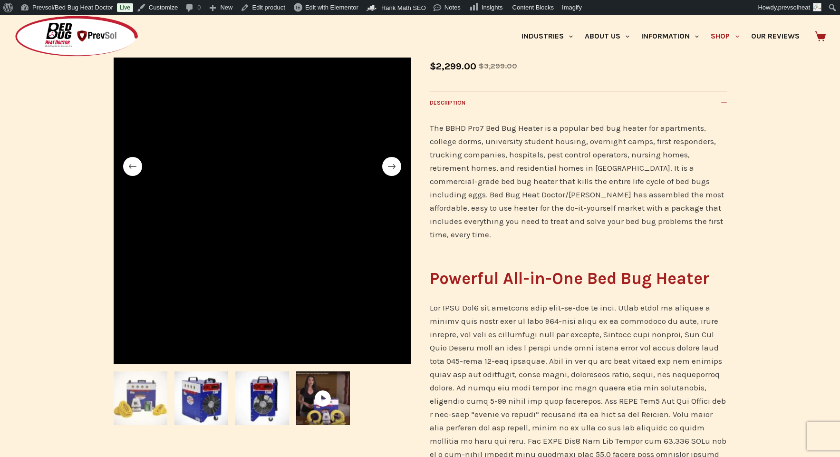
click at [151, 399] on img "Slide 1" at bounding box center [141, 398] width 54 height 54
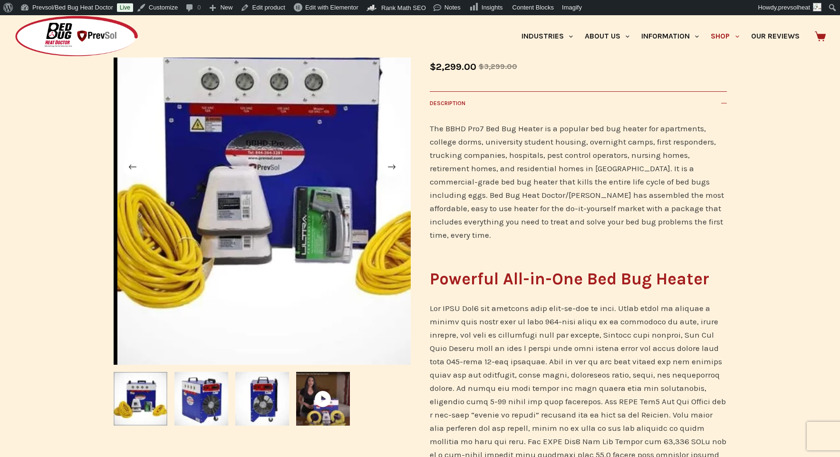
scroll to position [0, 0]
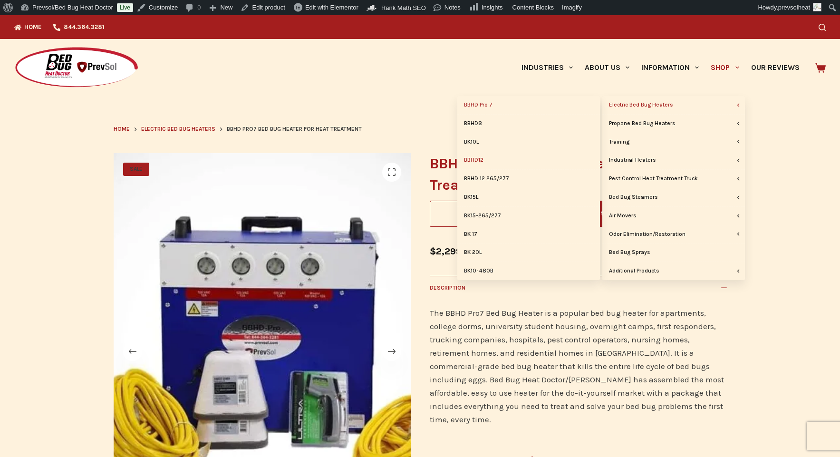
click at [471, 158] on link "BBHD12" at bounding box center [528, 160] width 143 height 18
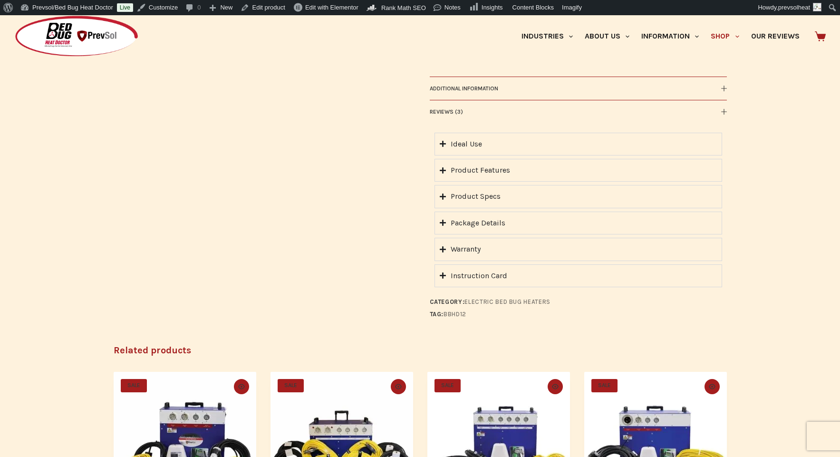
scroll to position [762, 0]
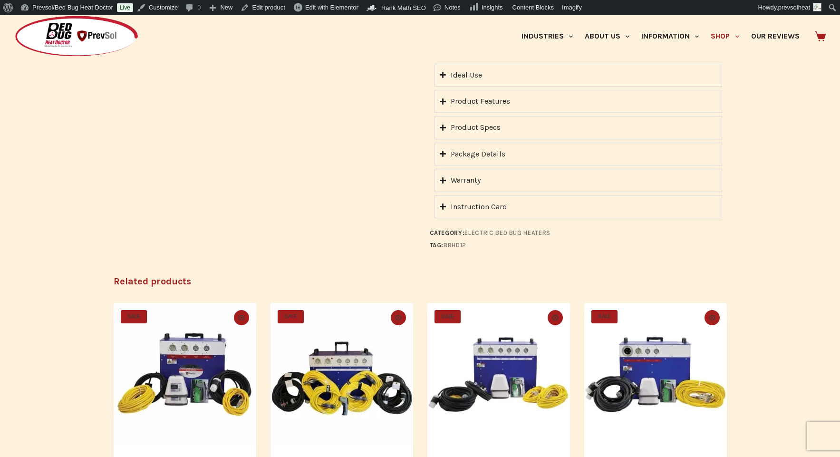
click at [578, 203] on summary "Instruction Card" at bounding box center [578, 206] width 288 height 23
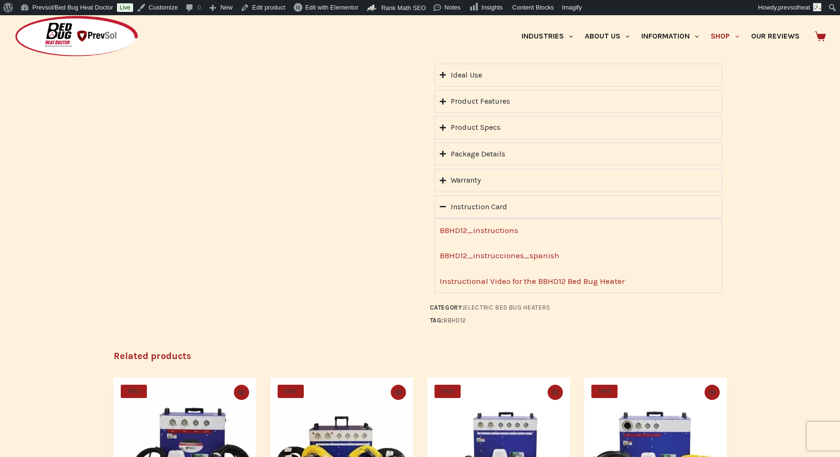
click at [578, 203] on summary "Instruction Card" at bounding box center [578, 206] width 288 height 23
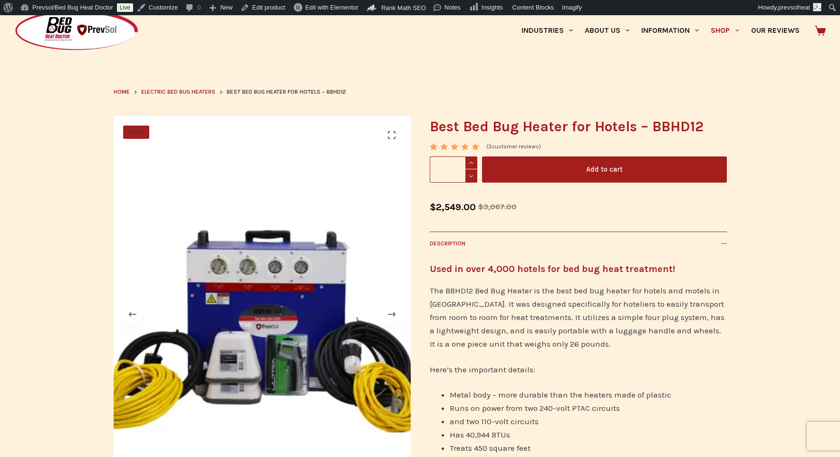
scroll to position [0, 0]
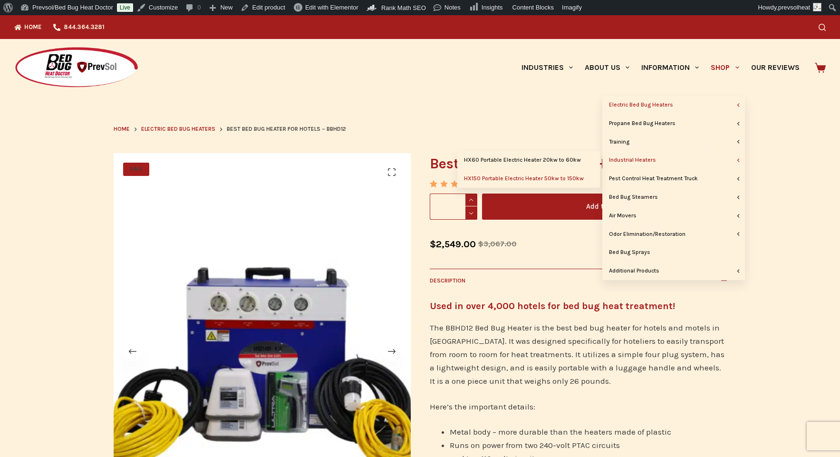
click at [564, 178] on link "HX150 Portable Electric Heater 50kw to 150kw" at bounding box center [528, 179] width 143 height 18
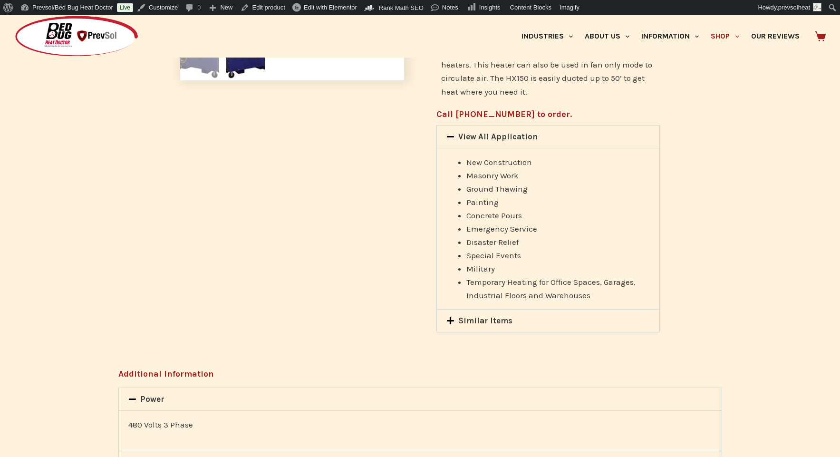
scroll to position [265, 0]
click at [513, 137] on link "View All Application" at bounding box center [497, 135] width 79 height 10
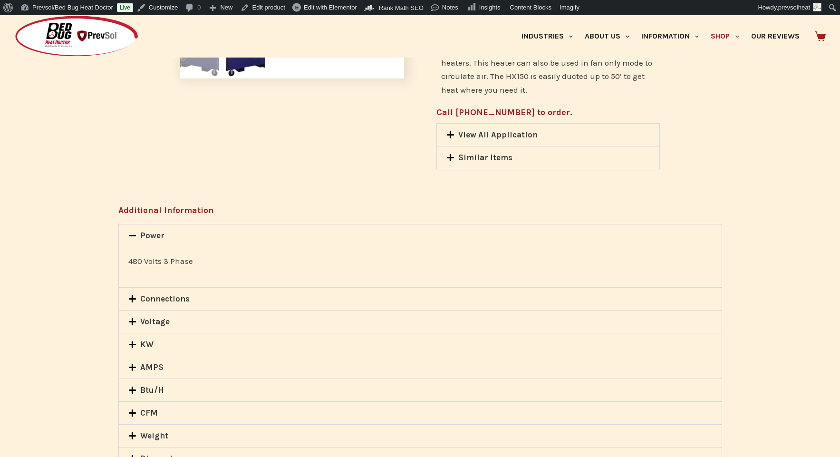
click at [478, 230] on div "Power" at bounding box center [420, 235] width 603 height 22
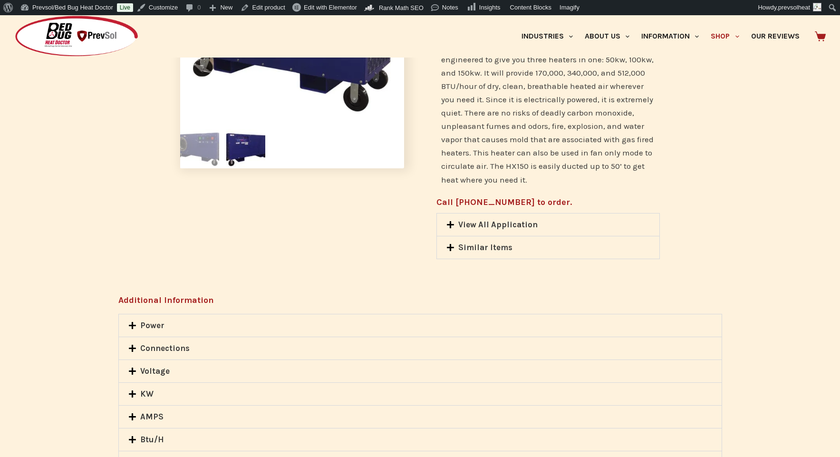
scroll to position [179, 0]
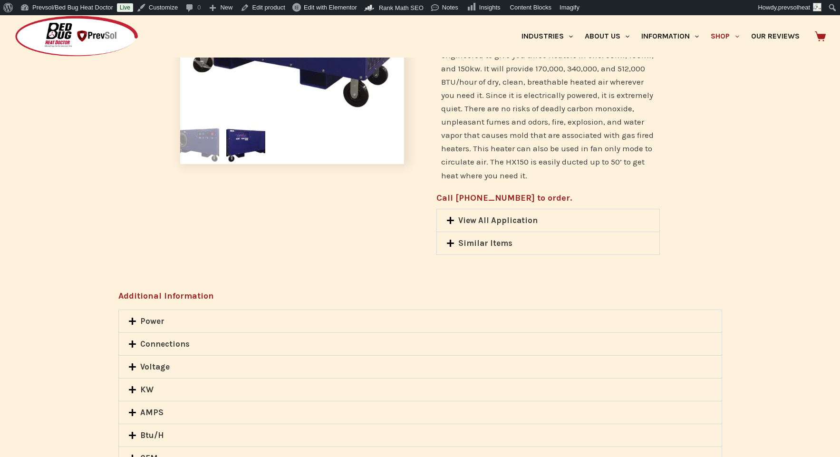
click at [355, 323] on div "Power" at bounding box center [420, 321] width 603 height 22
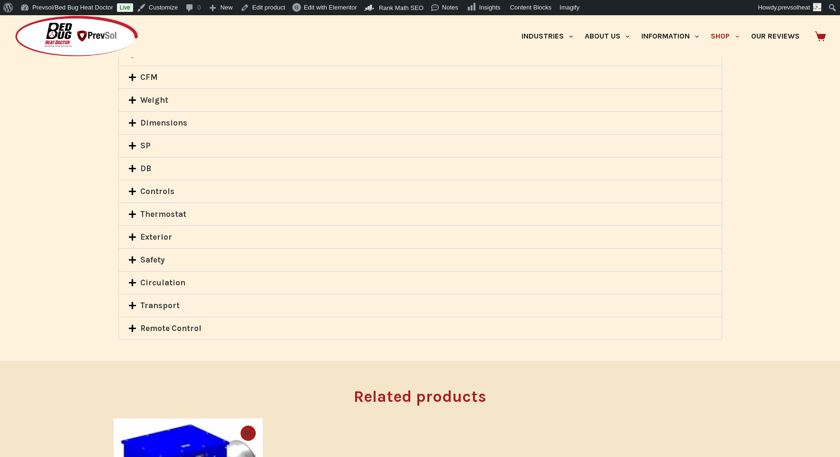
scroll to position [564, 0]
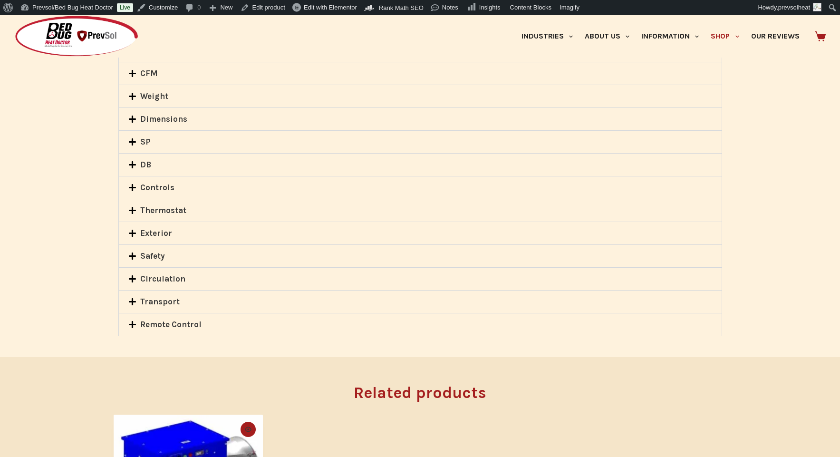
click at [272, 323] on div "Remote Control" at bounding box center [420, 324] width 603 height 22
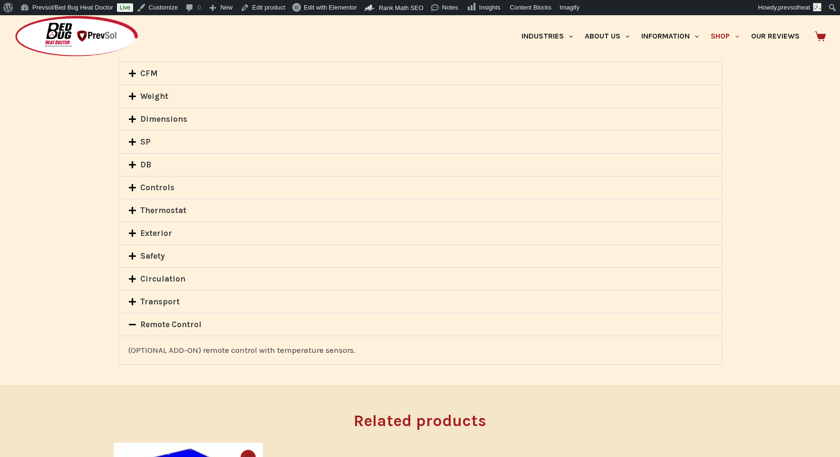
click at [272, 323] on div "Remote Control" at bounding box center [420, 324] width 603 height 22
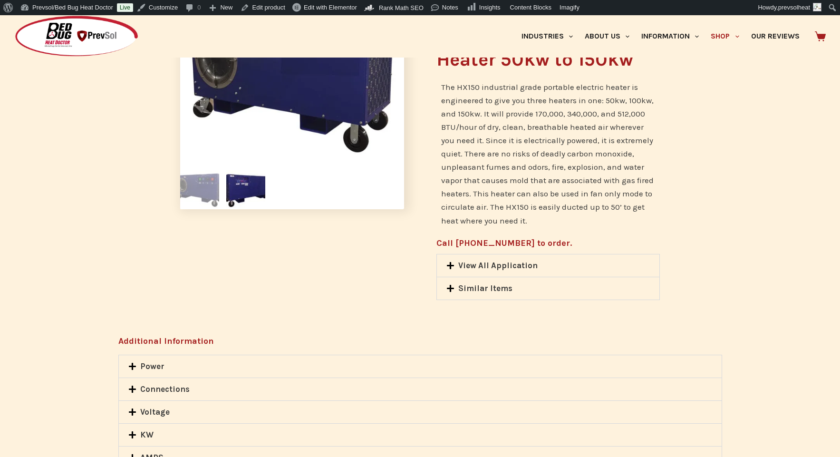
scroll to position [134, 0]
click at [497, 263] on link "View All Application" at bounding box center [497, 266] width 79 height 10
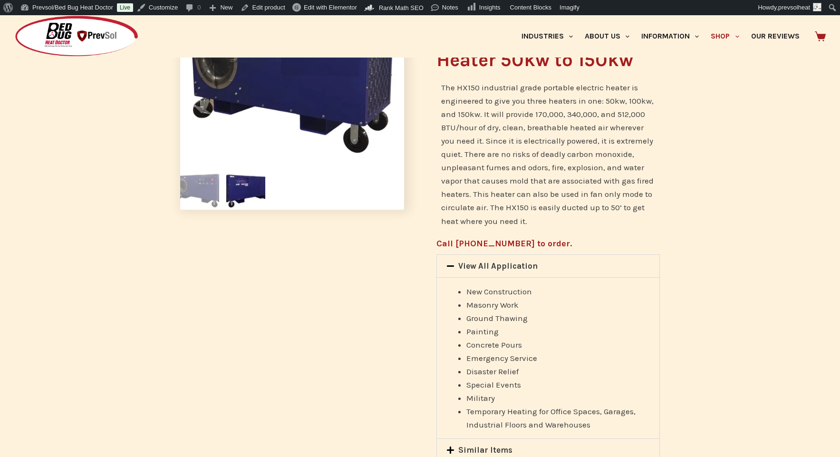
click at [497, 263] on link "View All Application" at bounding box center [497, 266] width 79 height 10
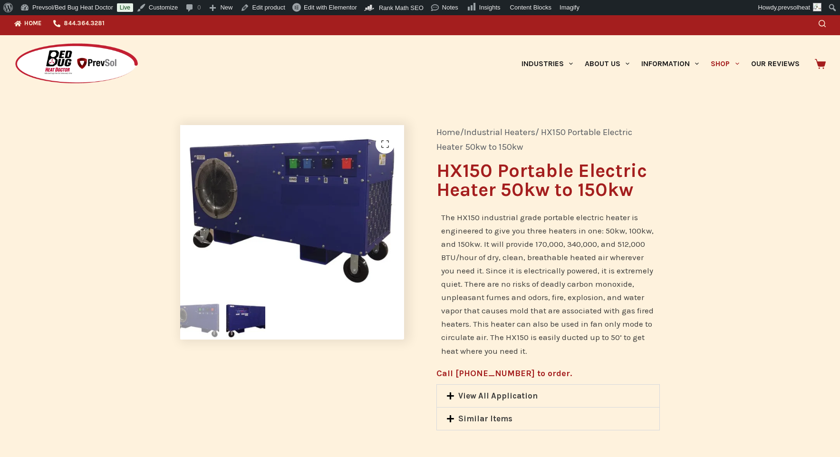
scroll to position [0, 0]
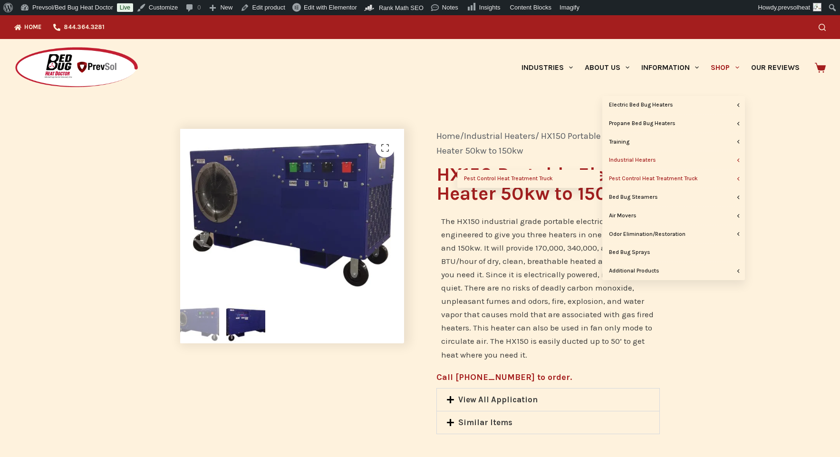
click at [539, 178] on link "Pest Control Heat Treatment Truck" at bounding box center [528, 179] width 143 height 18
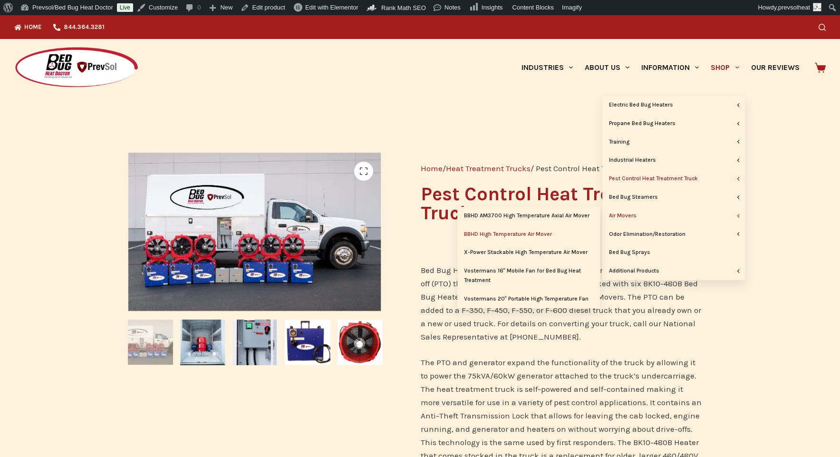
click at [543, 231] on link "BBHD High Temperature Air Mover" at bounding box center [528, 234] width 143 height 18
